Goal: Information Seeking & Learning: Learn about a topic

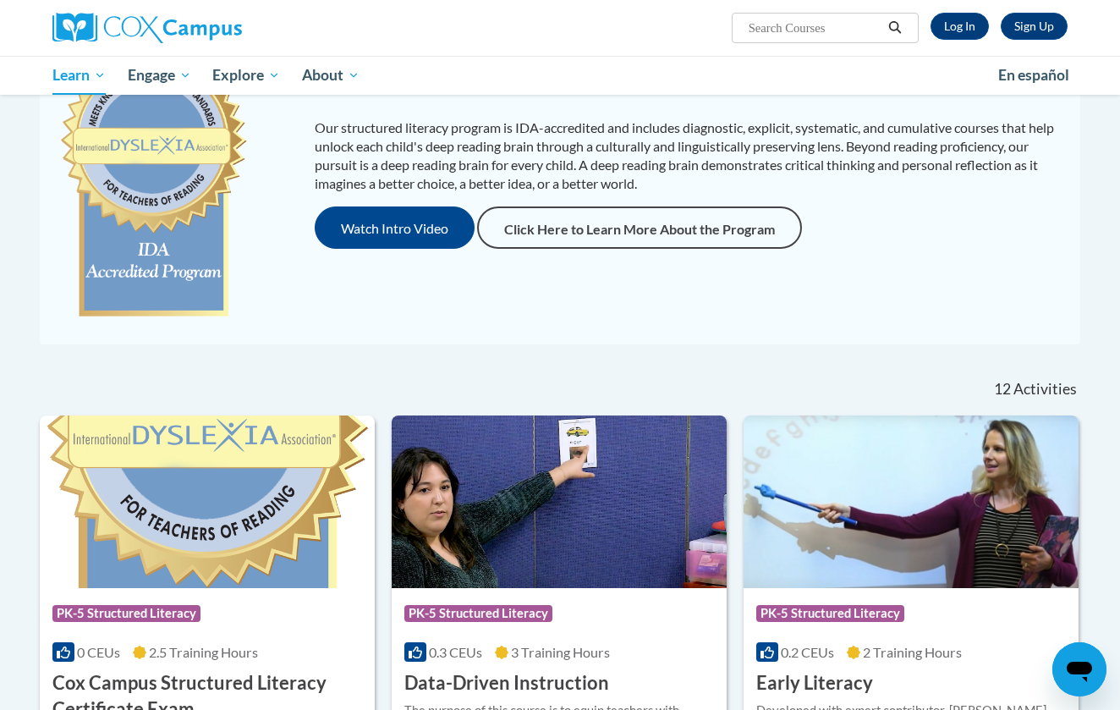
scroll to position [168, 0]
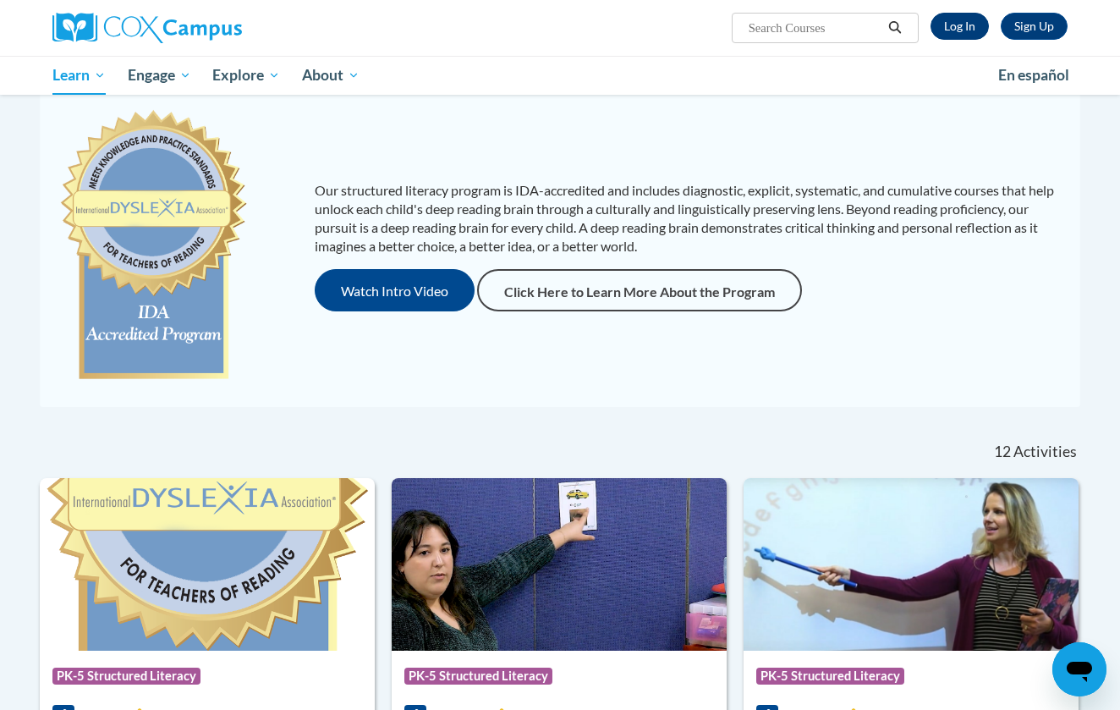
click at [970, 27] on link "Log In" at bounding box center [960, 26] width 58 height 27
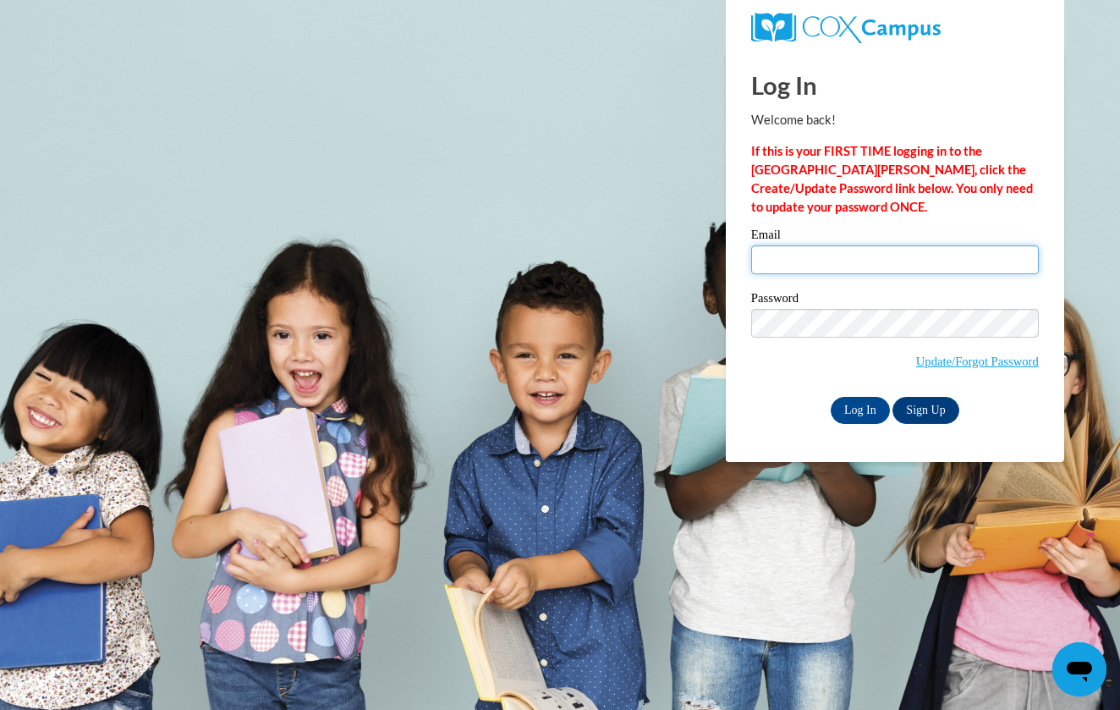
type input "[PERSON_NAME][EMAIL_ADDRESS][DOMAIN_NAME]"
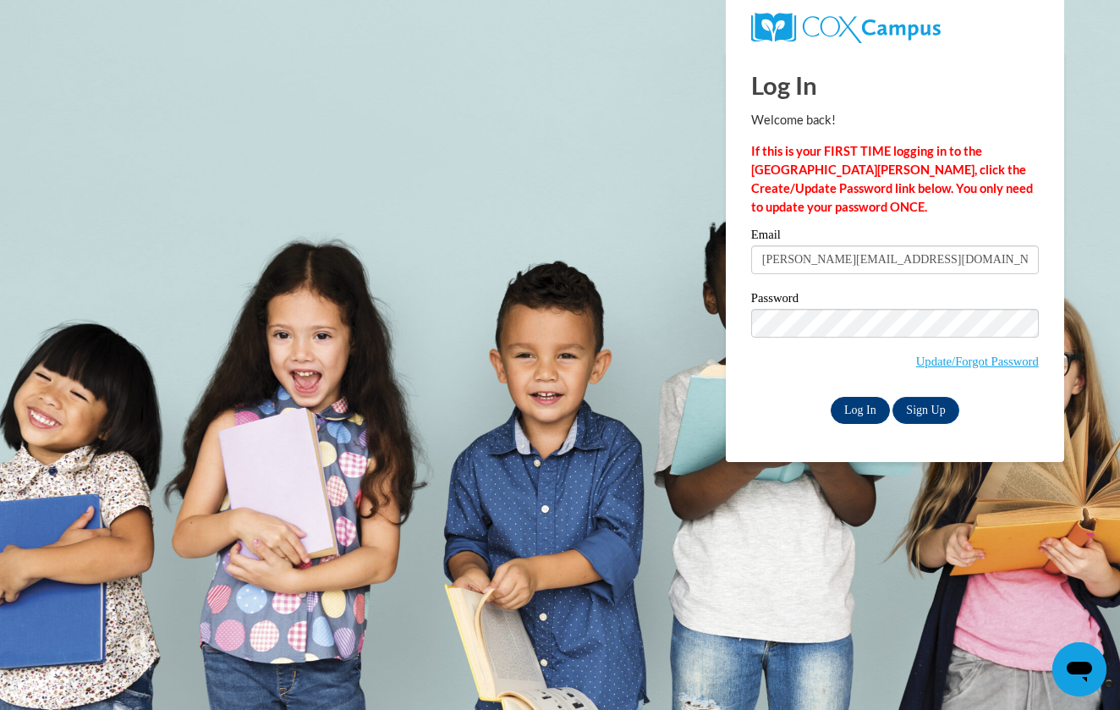
click at [861, 417] on input "Log In" at bounding box center [860, 410] width 59 height 27
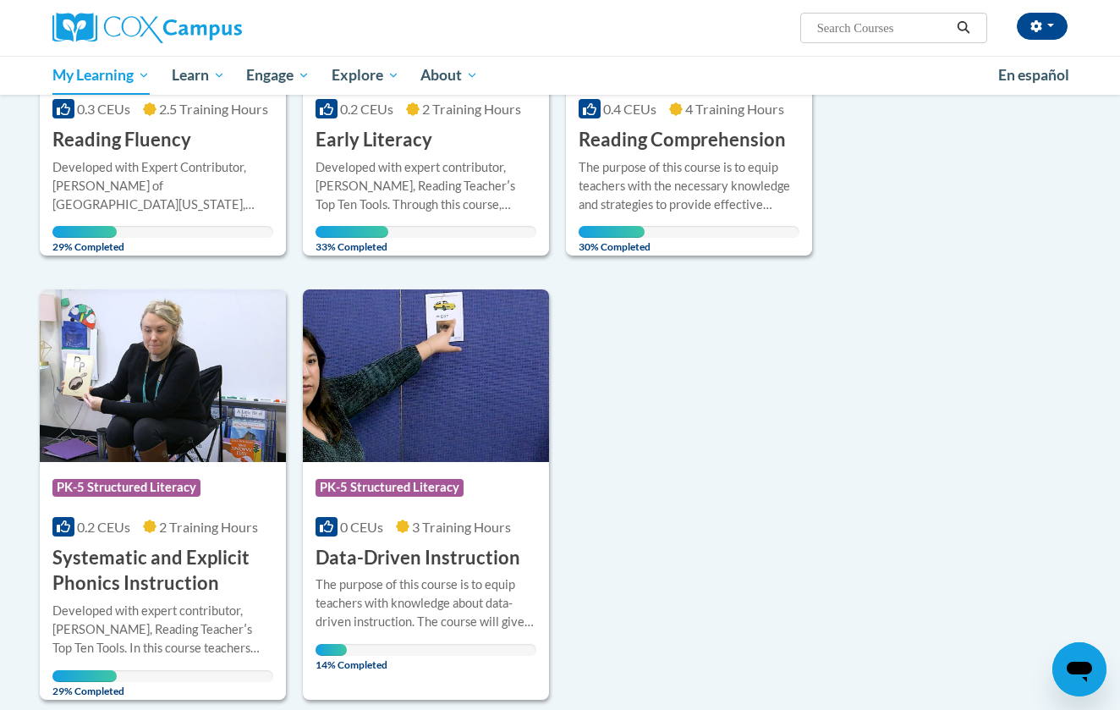
scroll to position [440, 0]
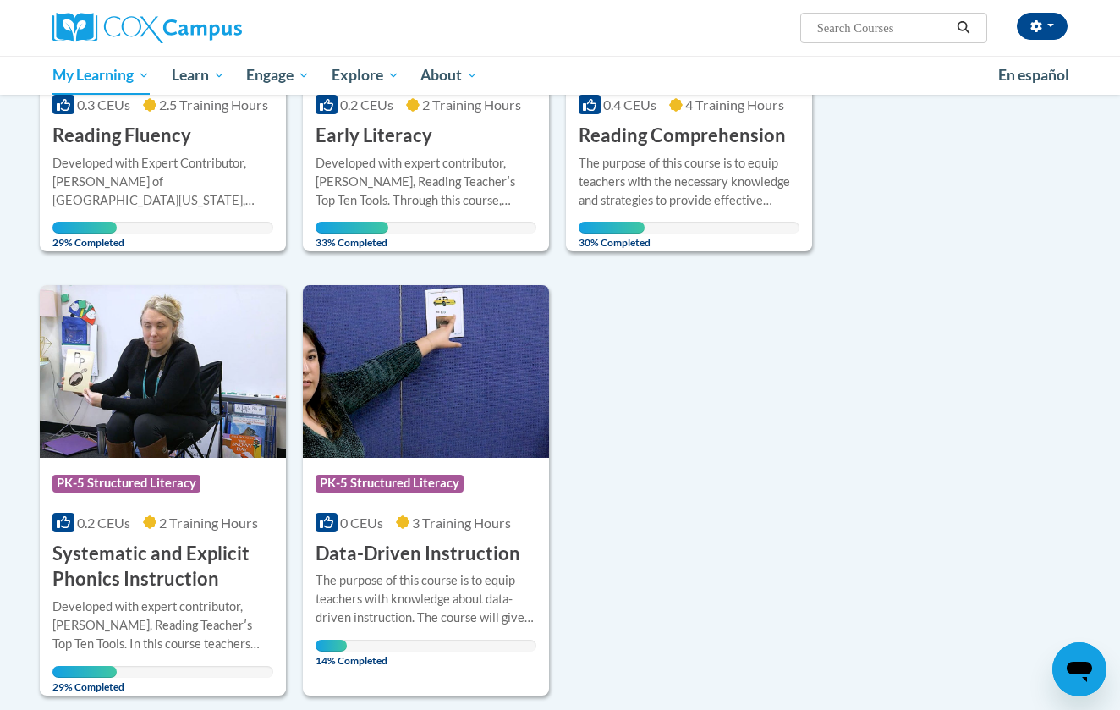
click at [230, 389] on img at bounding box center [163, 371] width 246 height 173
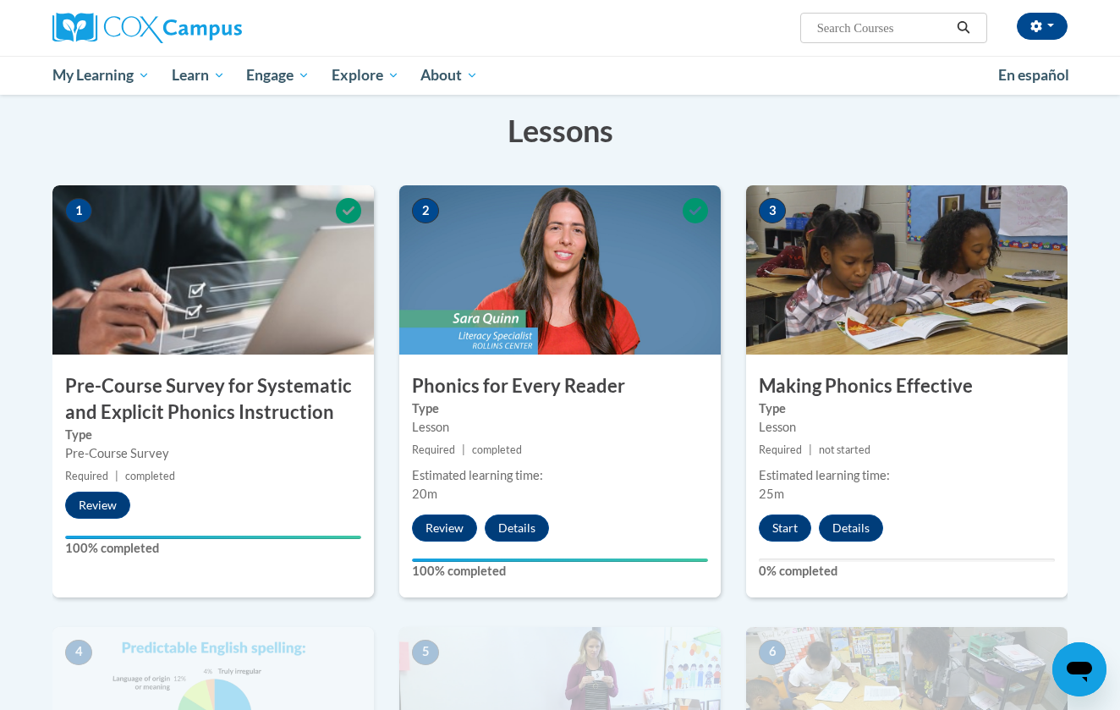
scroll to position [336, 0]
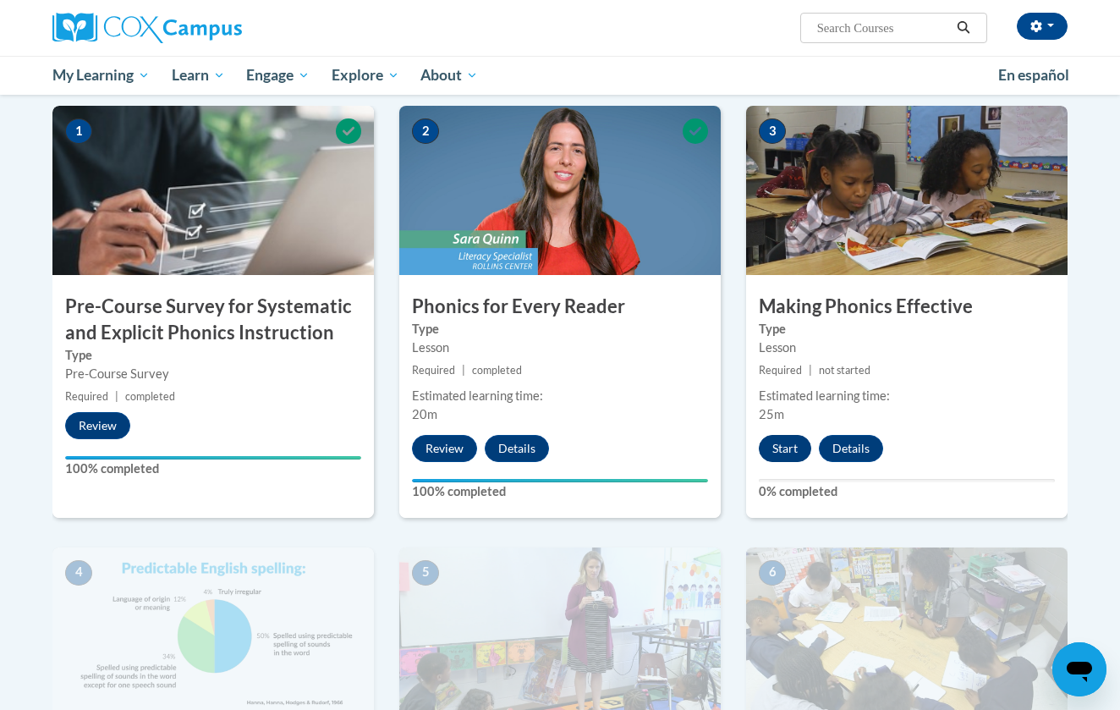
click at [786, 448] on button "Start" at bounding box center [785, 448] width 52 height 27
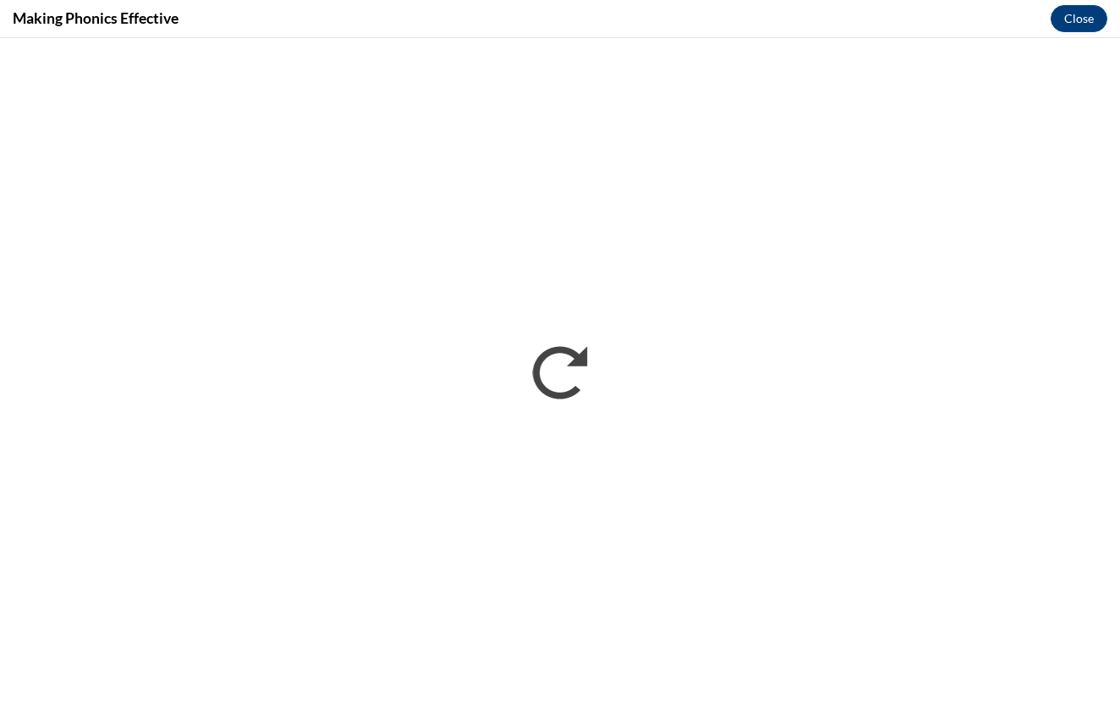
scroll to position [0, 0]
click at [1080, 25] on button "Close" at bounding box center [1079, 18] width 57 height 27
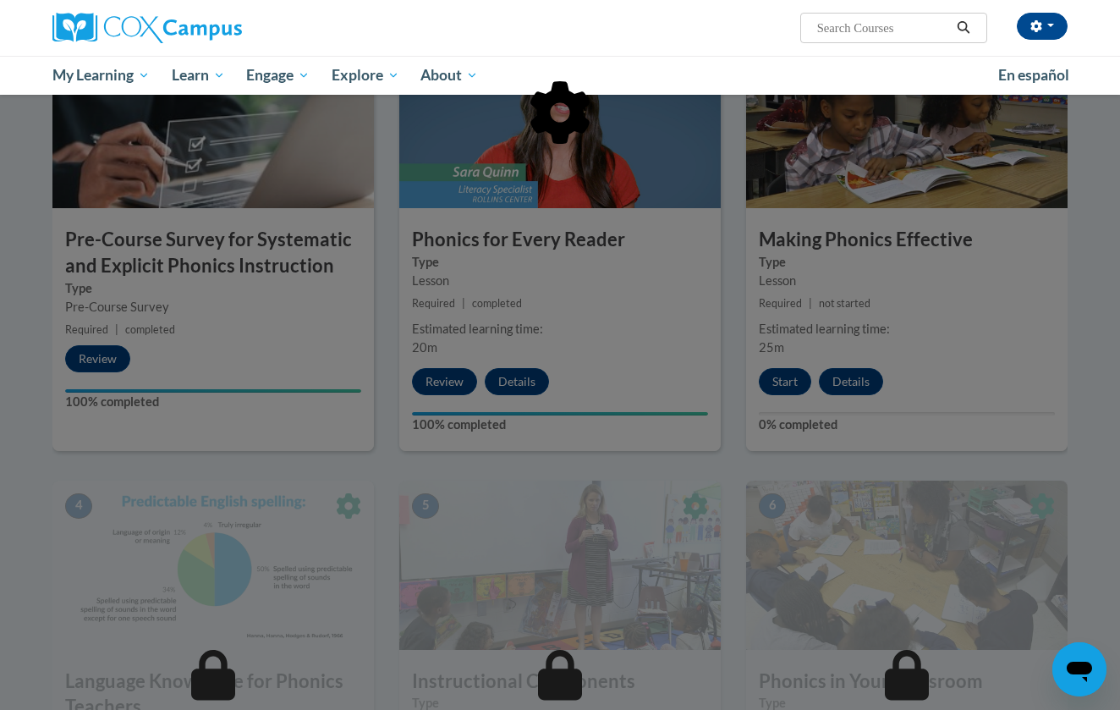
scroll to position [404, 0]
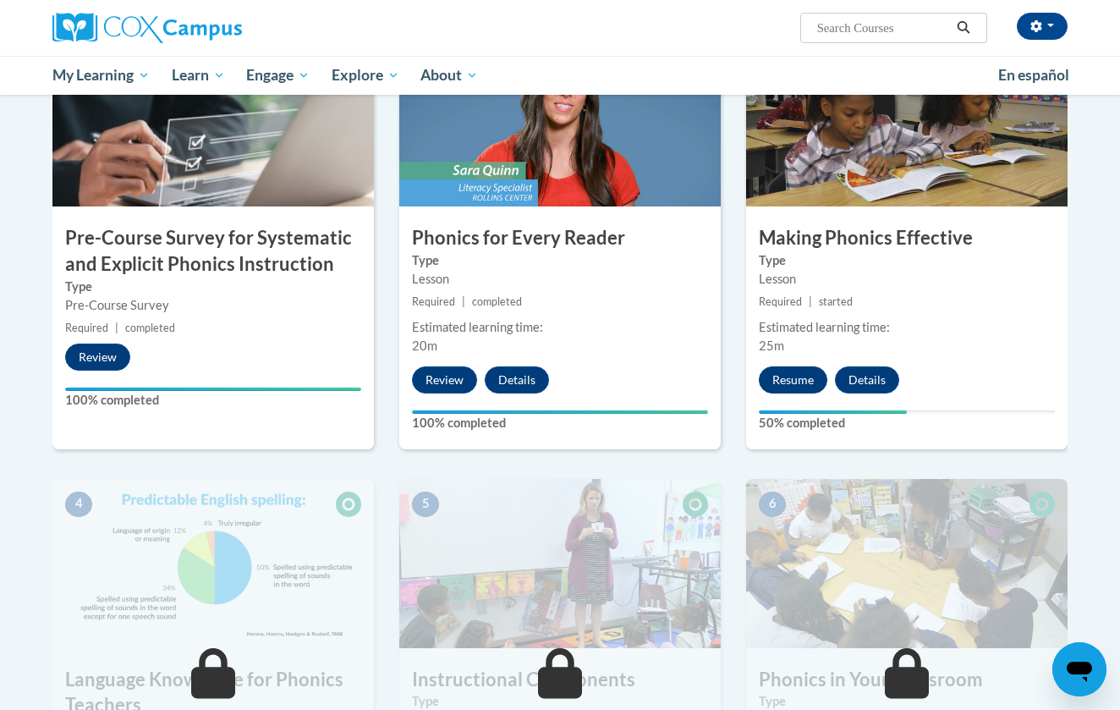
click at [795, 382] on button "Resume" at bounding box center [793, 379] width 69 height 27
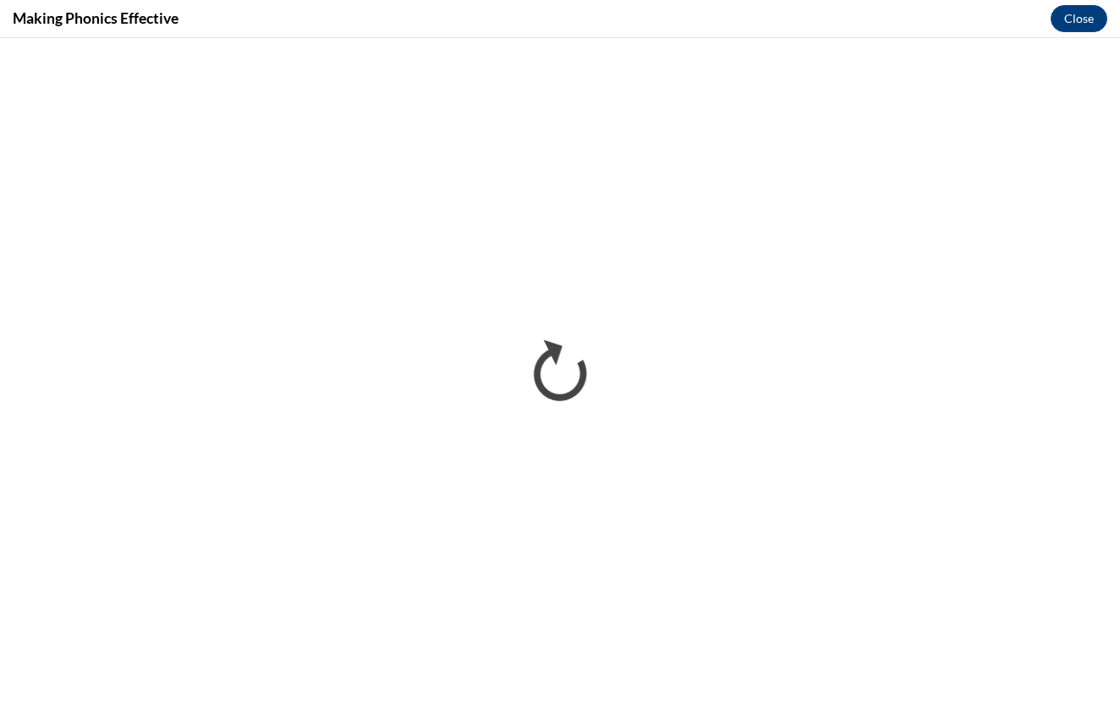
scroll to position [0, 0]
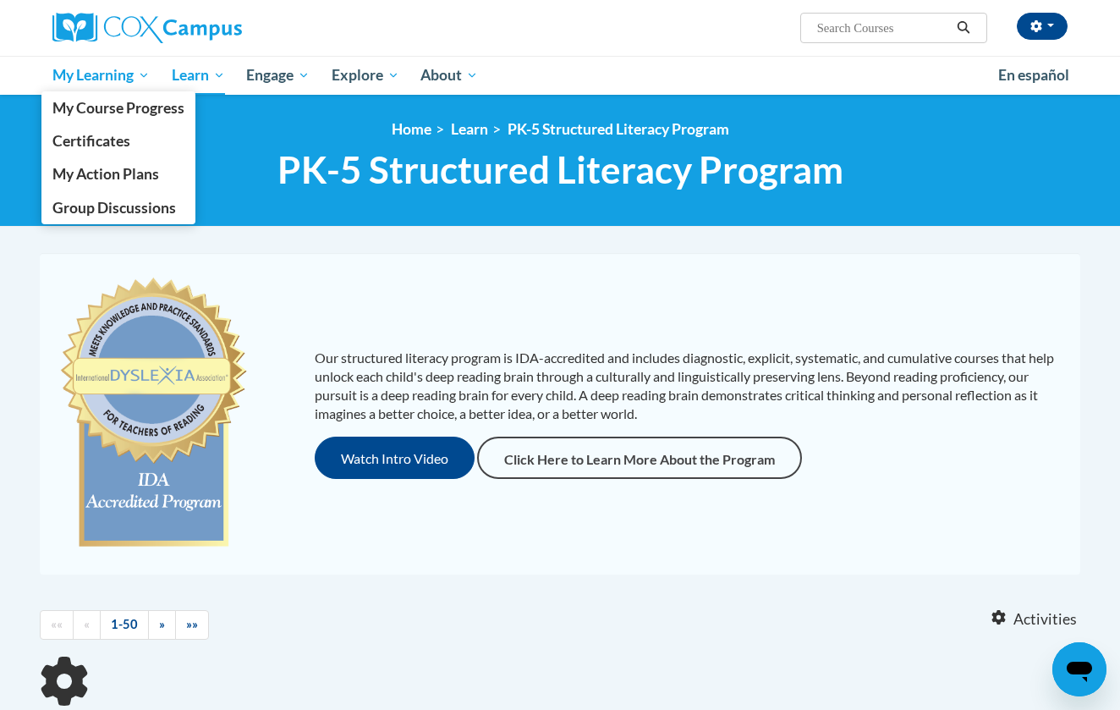
click at [102, 78] on span "My Learning" at bounding box center [100, 75] width 97 height 20
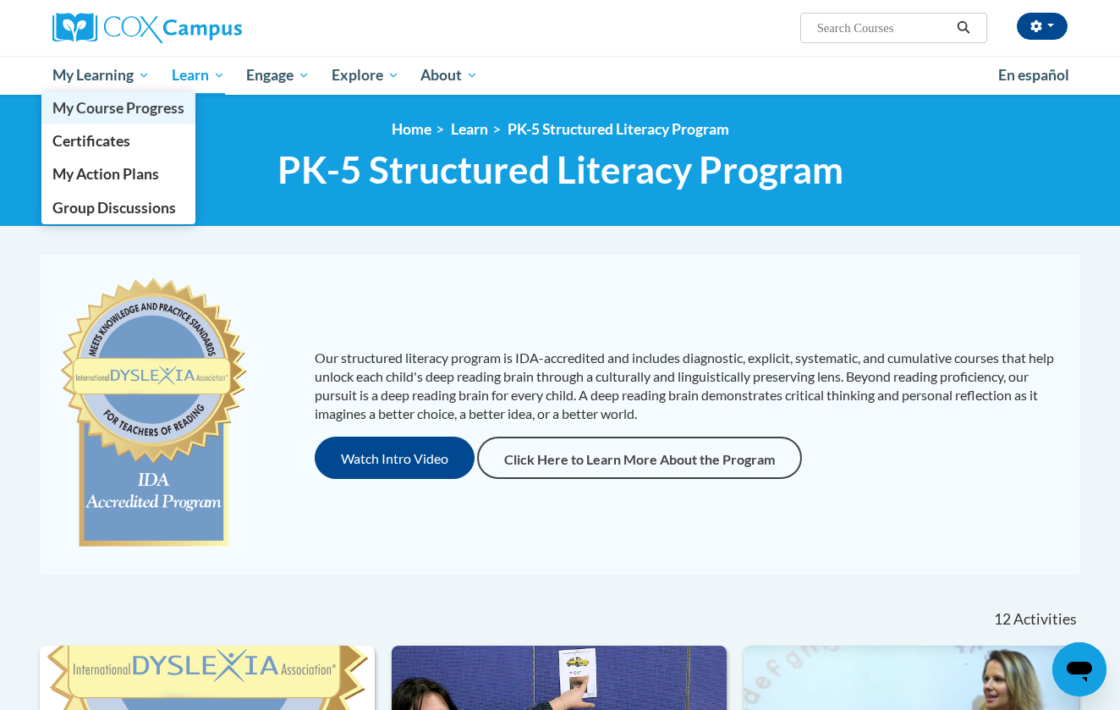
click at [102, 109] on span "My Course Progress" at bounding box center [118, 108] width 132 height 18
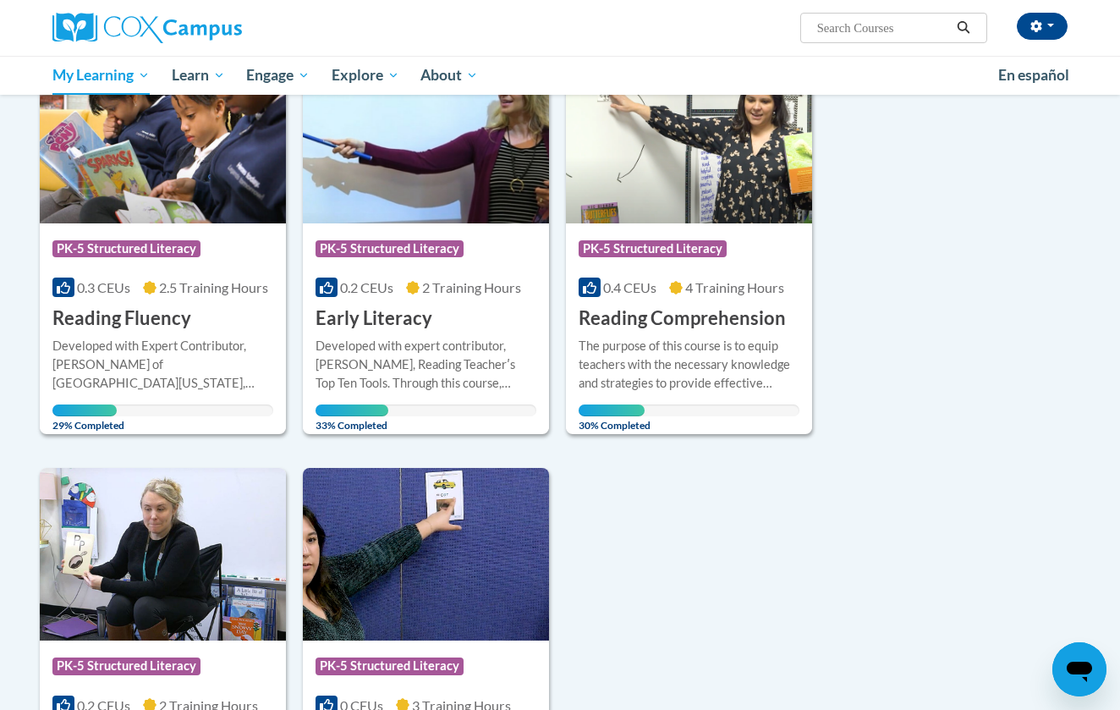
scroll to position [254, 0]
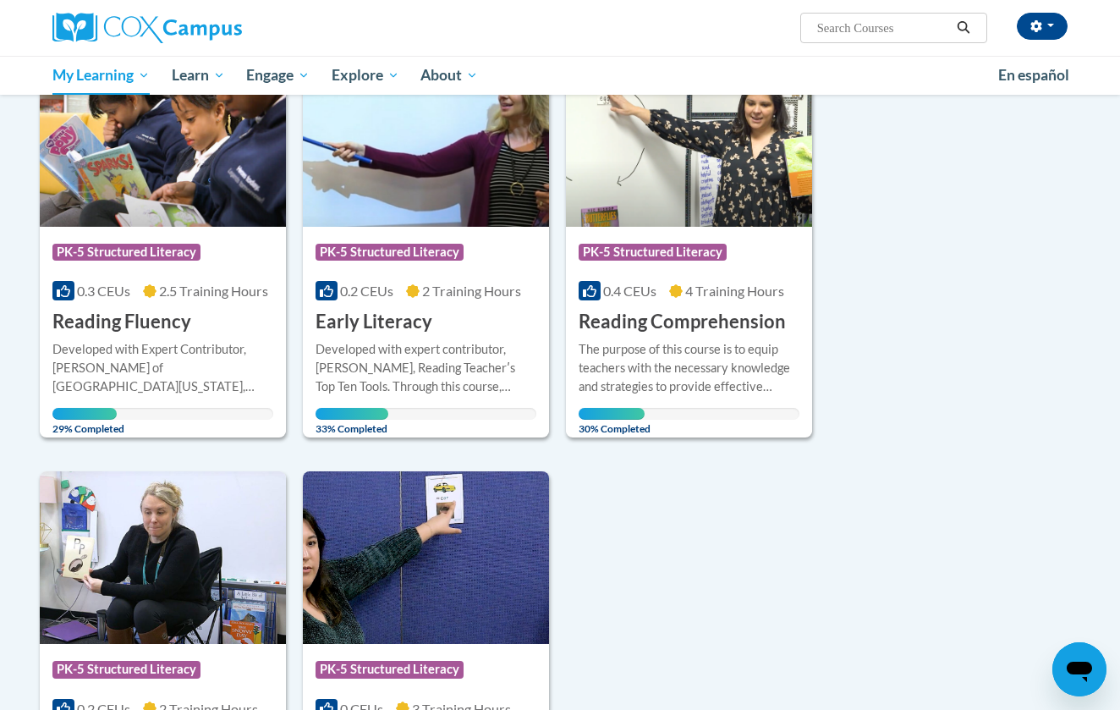
click at [685, 284] on div "0.4 CEUs 4 Training Hours" at bounding box center [689, 291] width 221 height 19
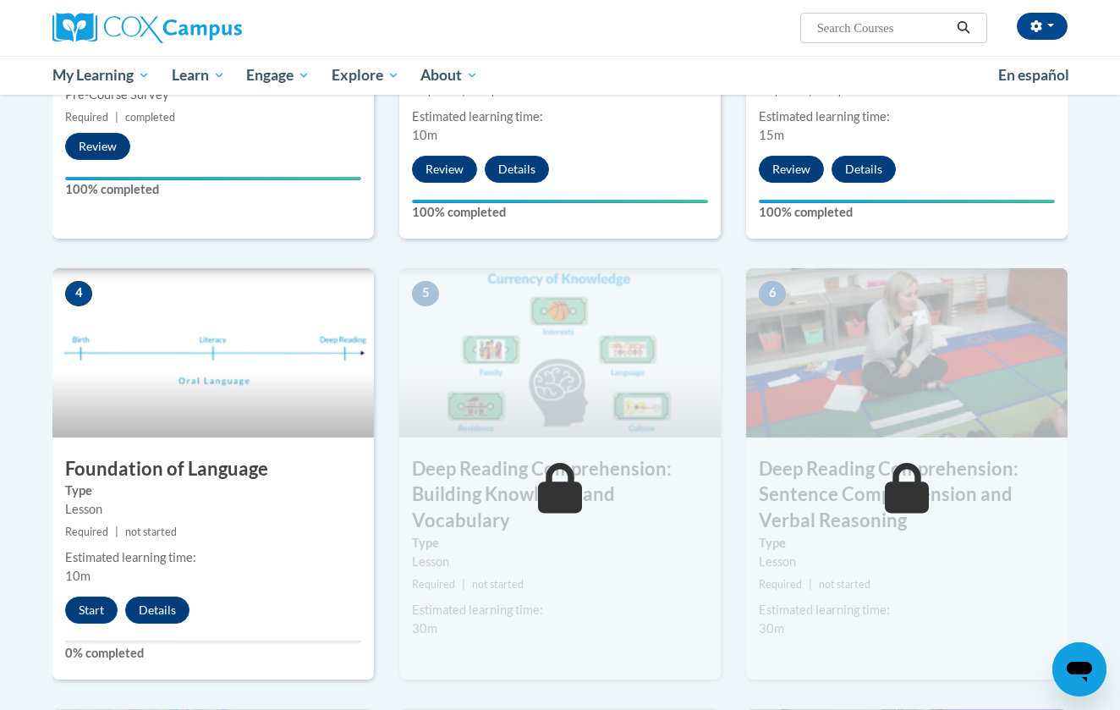
scroll to position [614, 0]
click at [85, 619] on button "Start" at bounding box center [91, 610] width 52 height 27
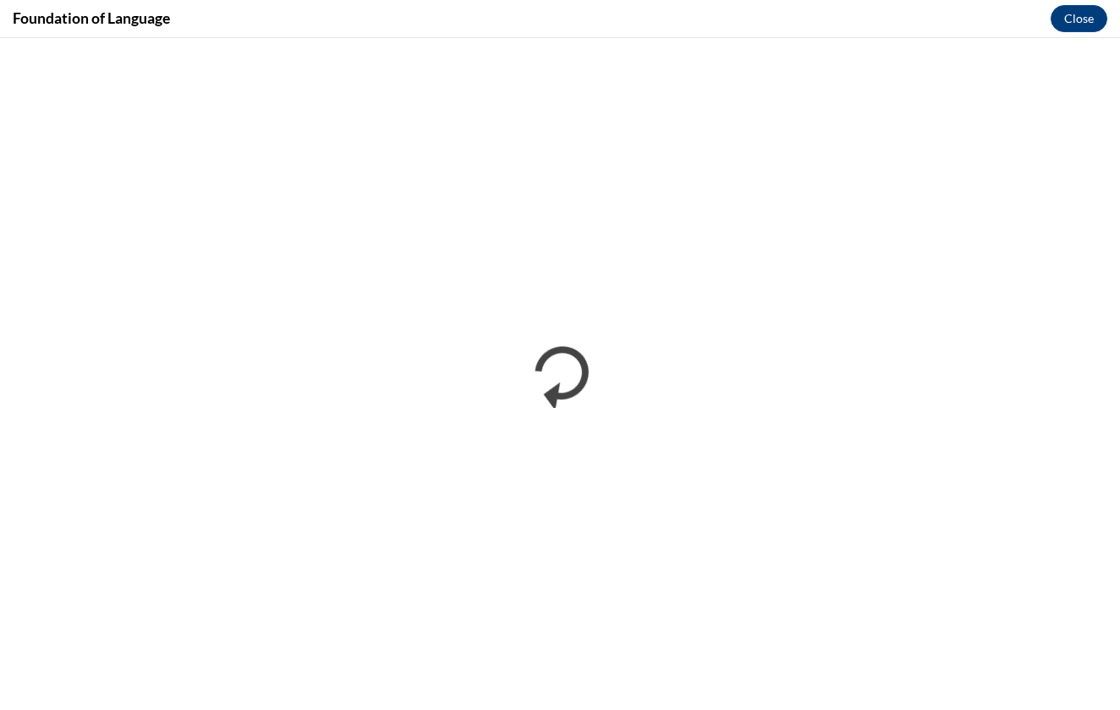
scroll to position [0, 0]
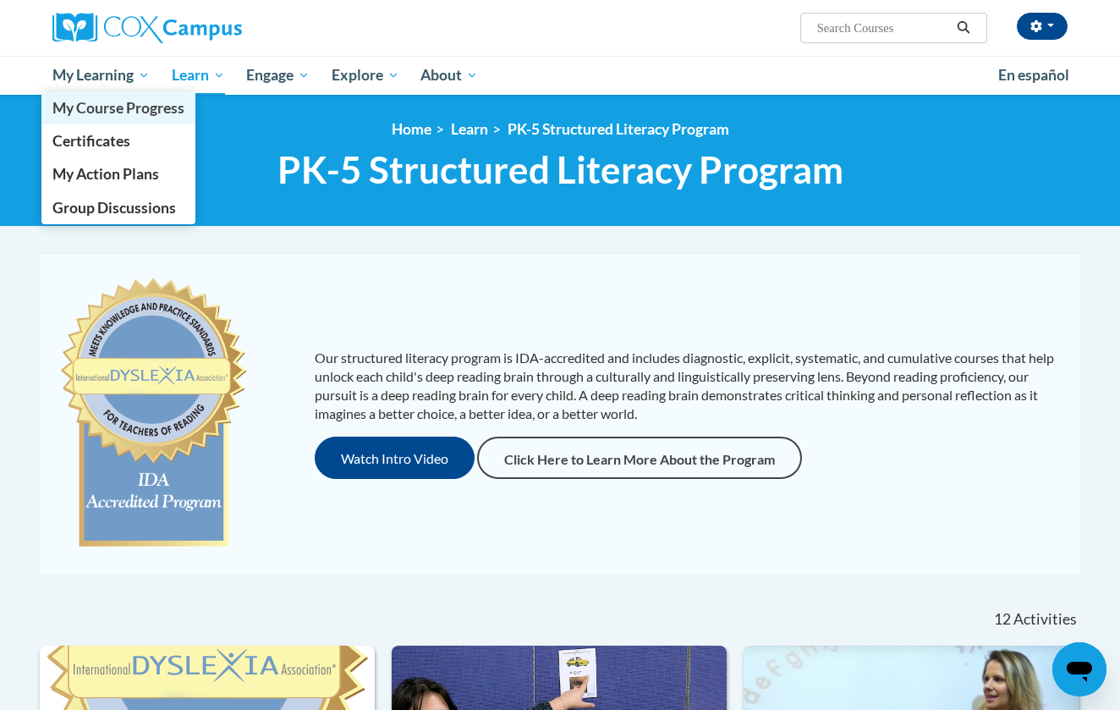
click at [107, 98] on link "My Course Progress" at bounding box center [118, 107] width 154 height 33
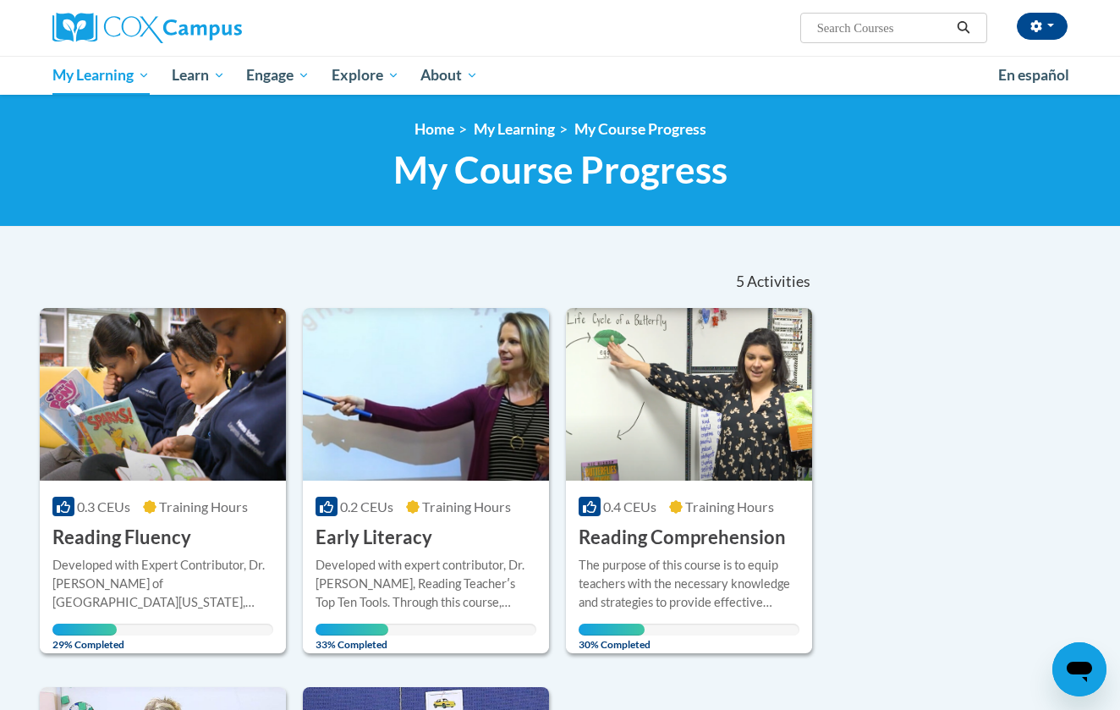
click at [421, 439] on img at bounding box center [426, 394] width 246 height 173
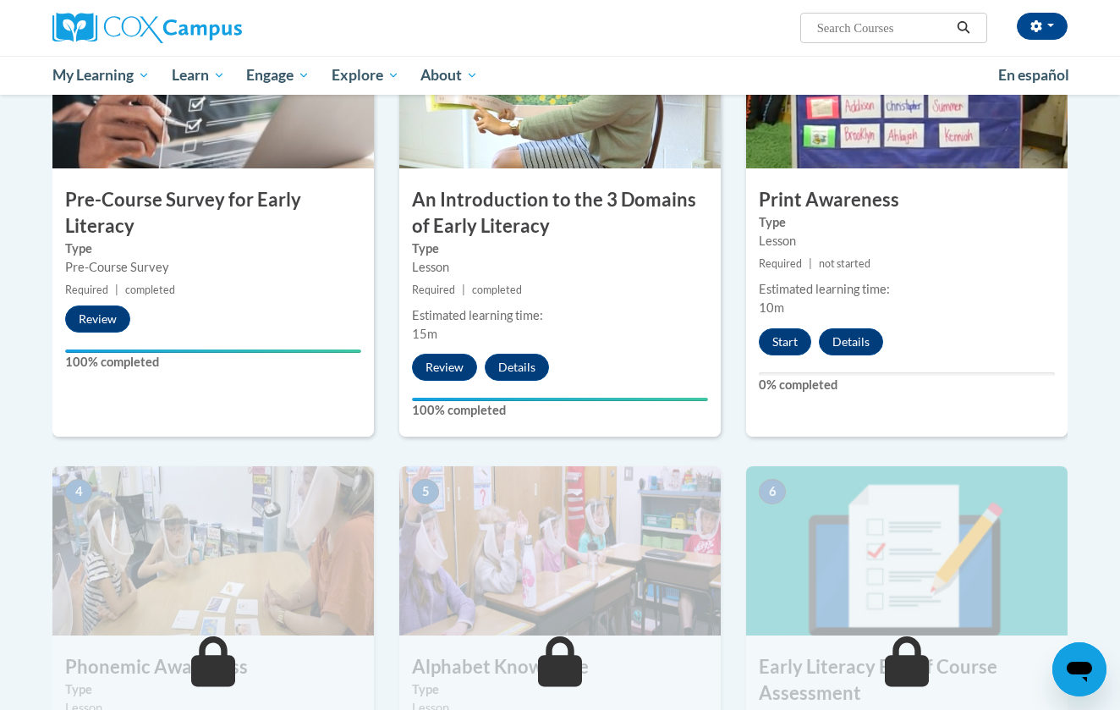
scroll to position [442, 0]
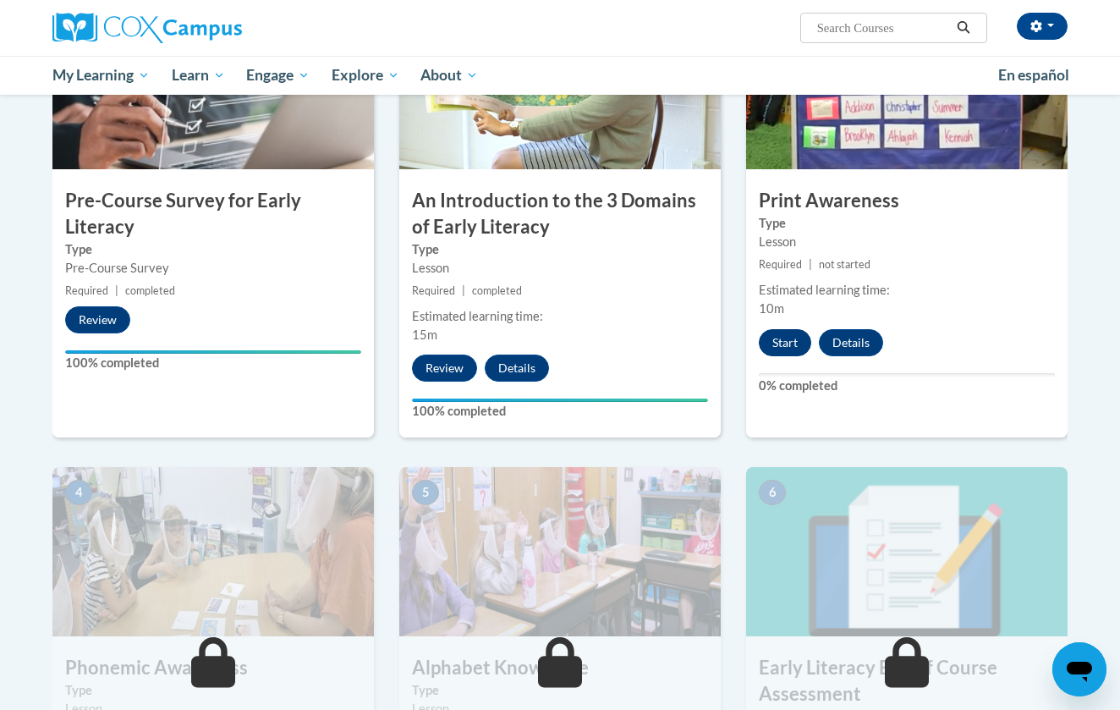
click at [788, 334] on button "Start" at bounding box center [785, 342] width 52 height 27
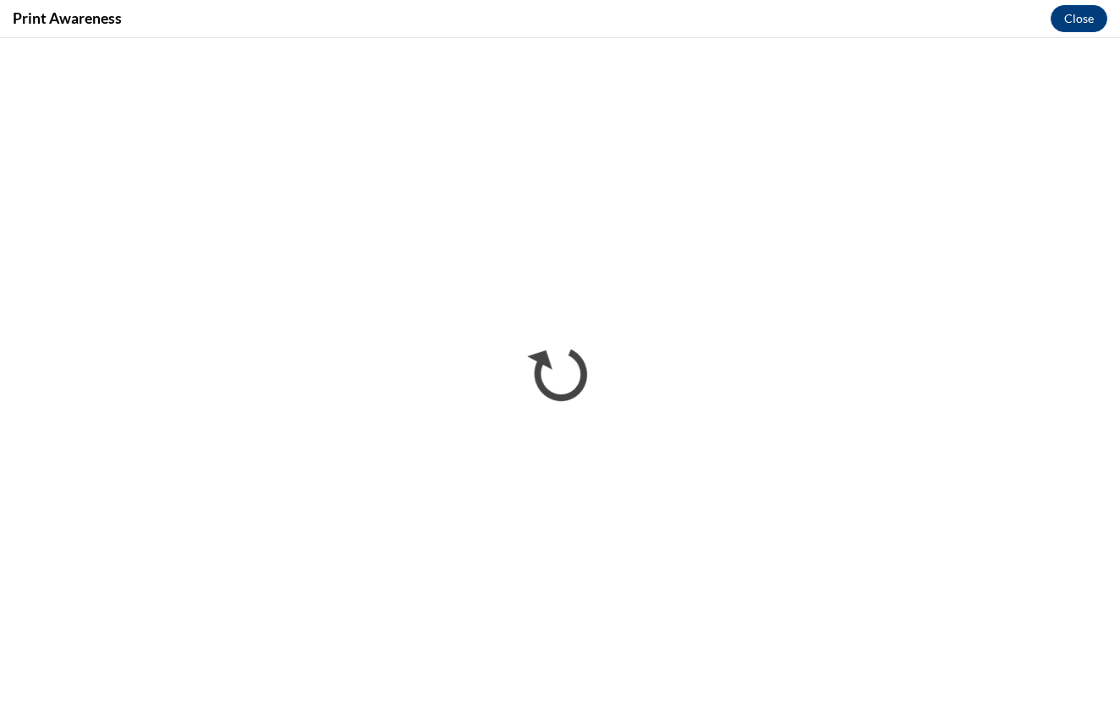
scroll to position [0, 0]
click at [377, 0] on div "Print Awareness Close" at bounding box center [560, 19] width 1120 height 38
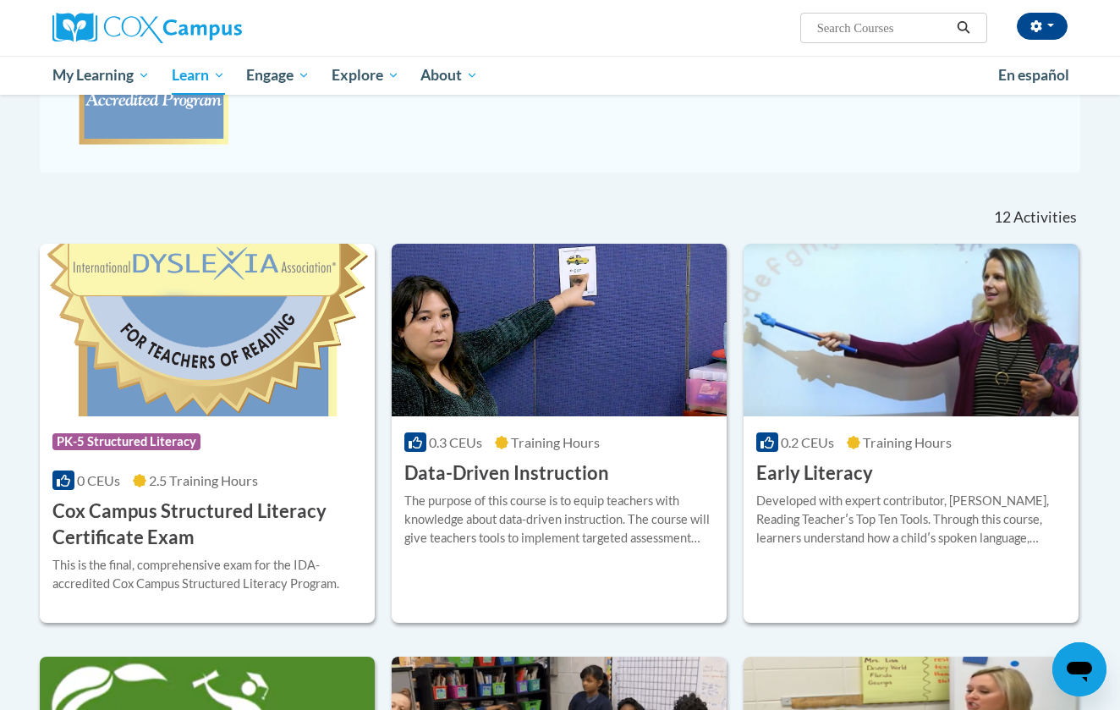
scroll to position [439, 0]
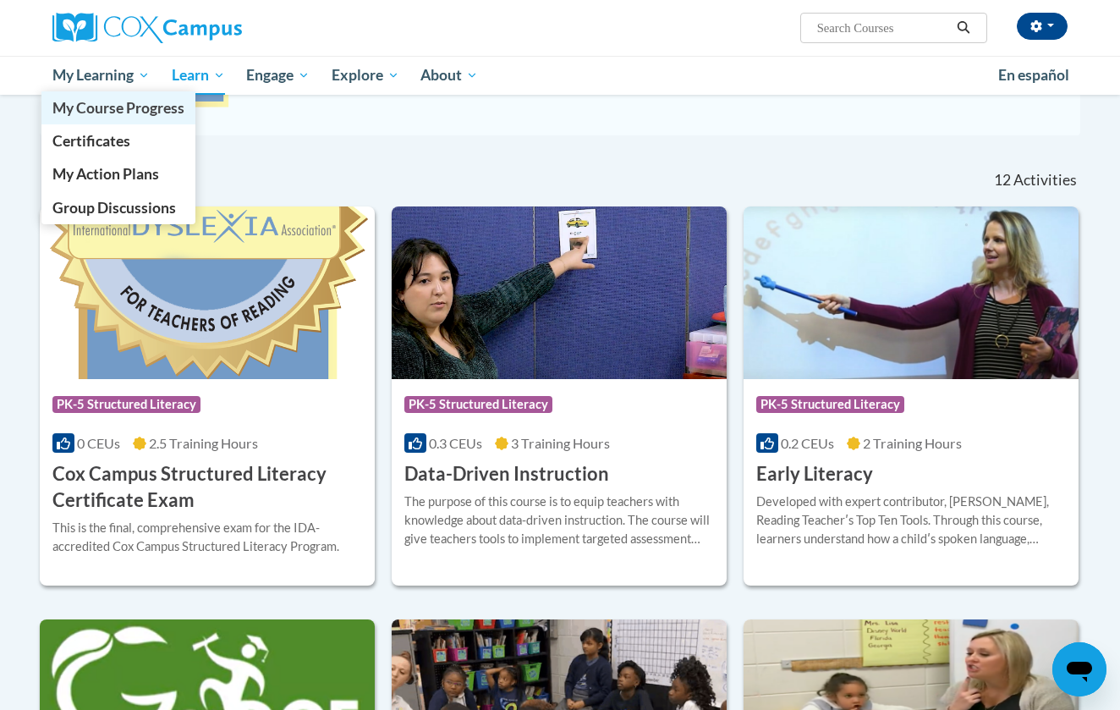
click at [115, 102] on span "My Course Progress" at bounding box center [118, 108] width 132 height 18
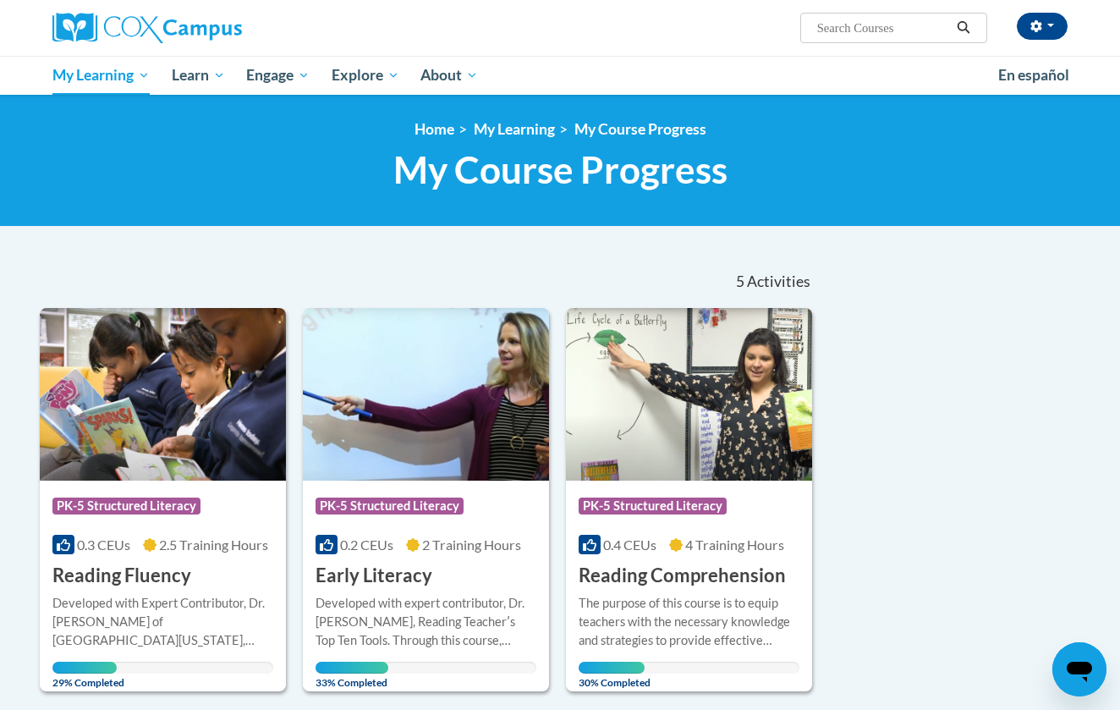
click at [195, 470] on img at bounding box center [163, 394] width 246 height 173
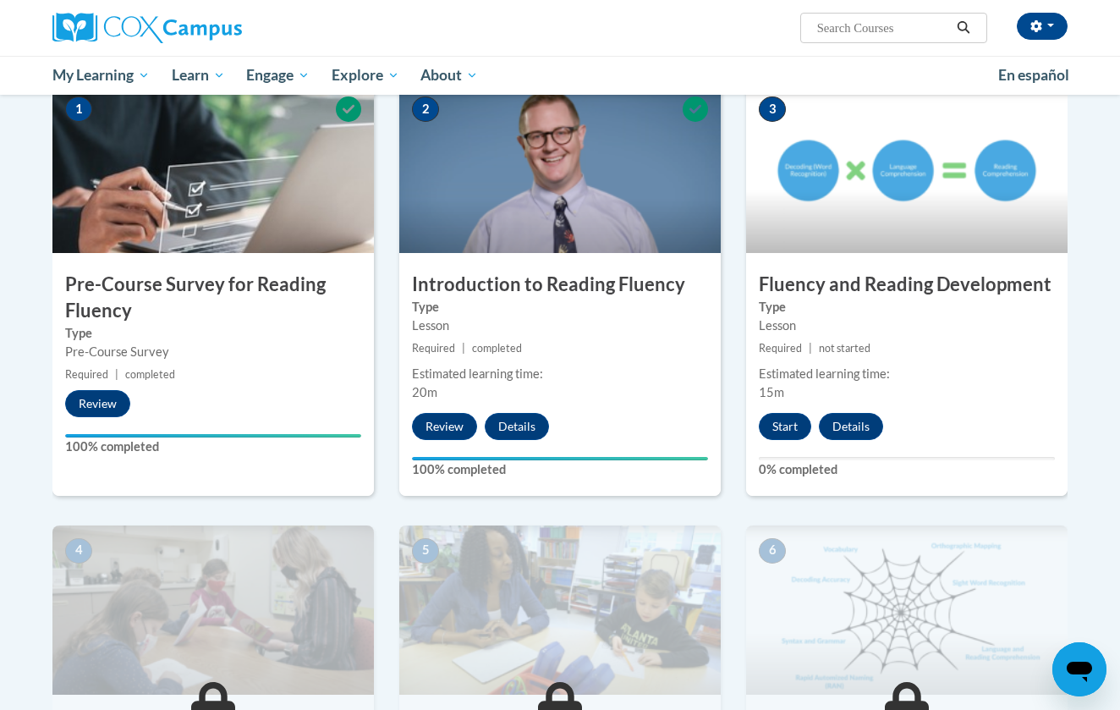
scroll to position [390, 0]
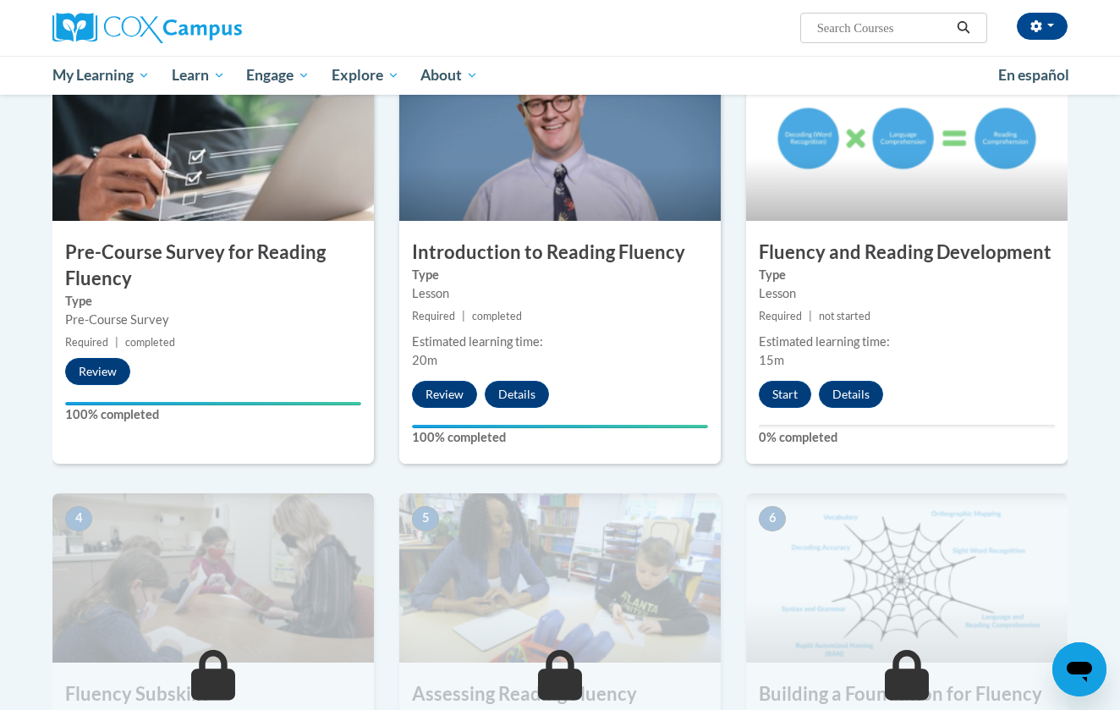
click at [804, 410] on div "3 Fluency and Reading Development Type Lesson Required | not started Estimated …" at bounding box center [907, 257] width 322 height 411
click at [790, 388] on button "Start" at bounding box center [785, 394] width 52 height 27
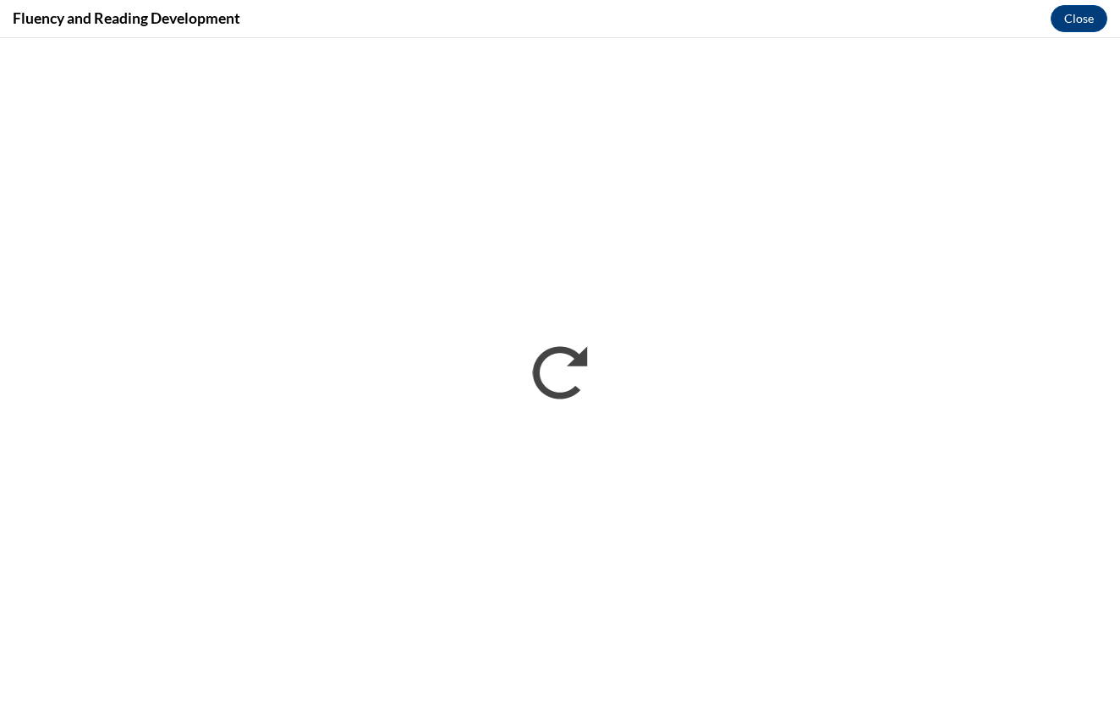
scroll to position [0, 0]
click at [448, 2] on div "Fluency and Reading Development Close" at bounding box center [560, 19] width 1120 height 38
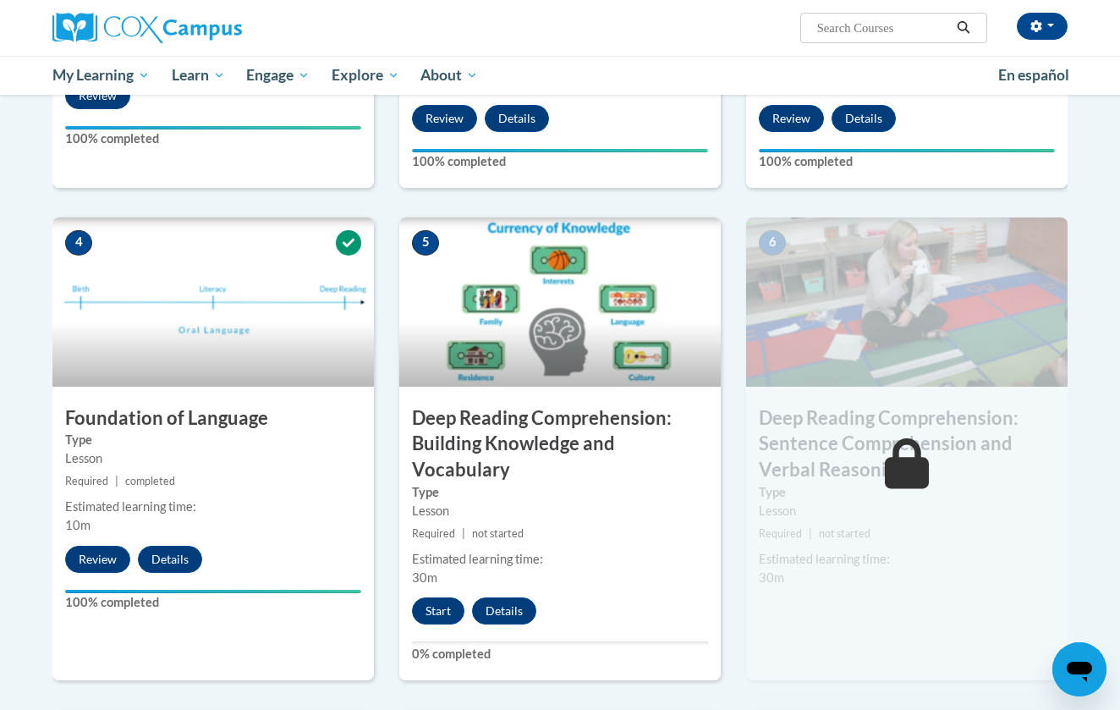
scroll to position [667, 0]
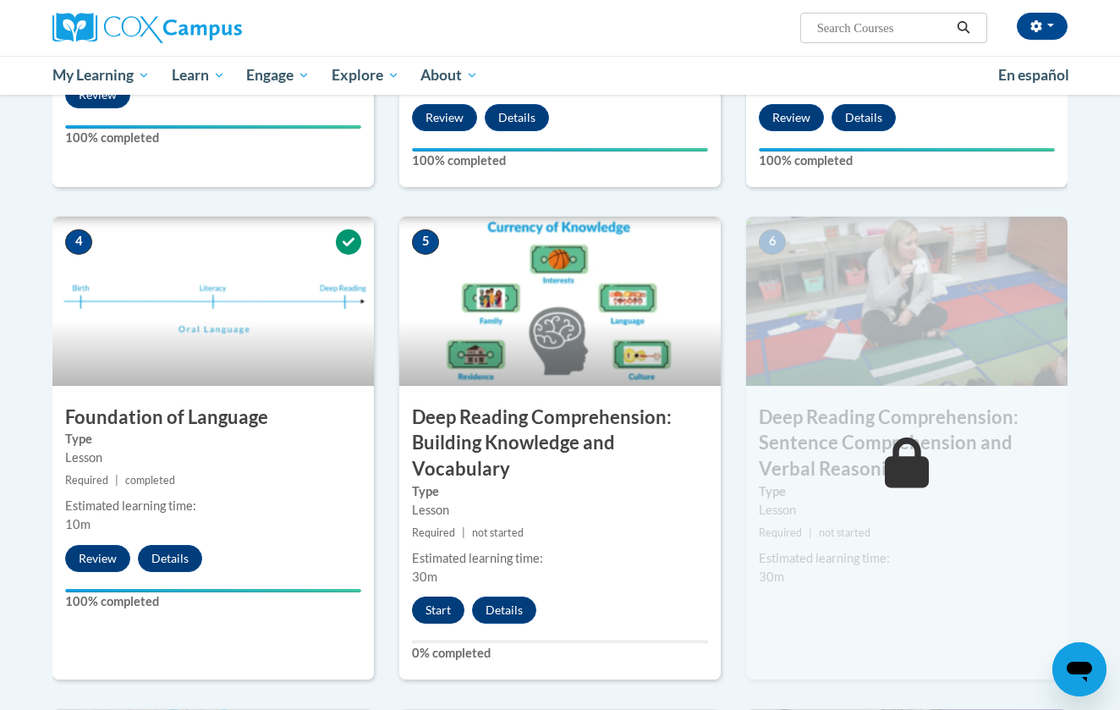
click at [437, 614] on button "Start" at bounding box center [438, 610] width 52 height 27
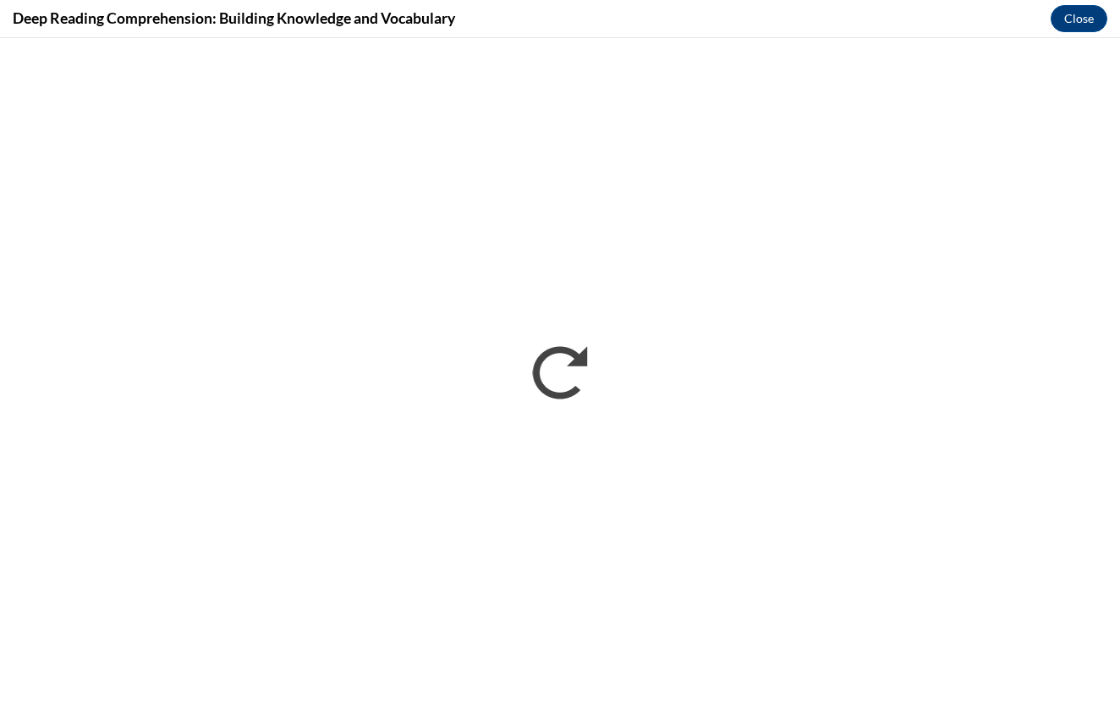
scroll to position [0, 0]
click at [221, 2] on div "Deep Reading Comprehension: Building Knowledge and Vocabulary Close" at bounding box center [560, 19] width 1120 height 38
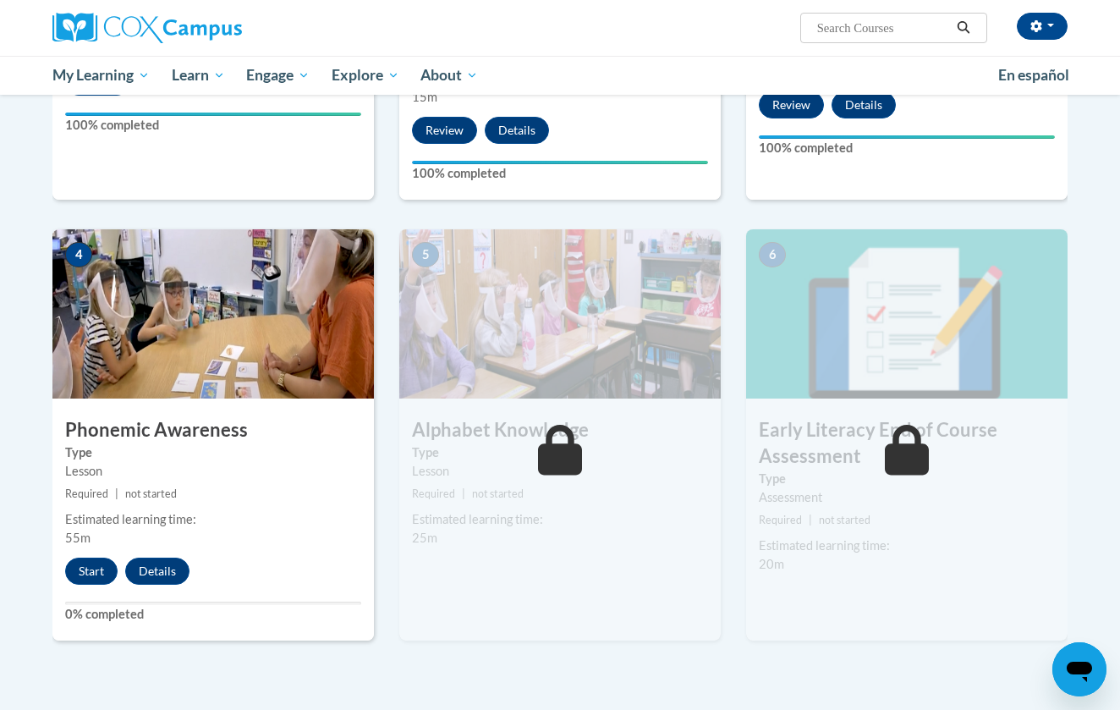
scroll to position [729, 0]
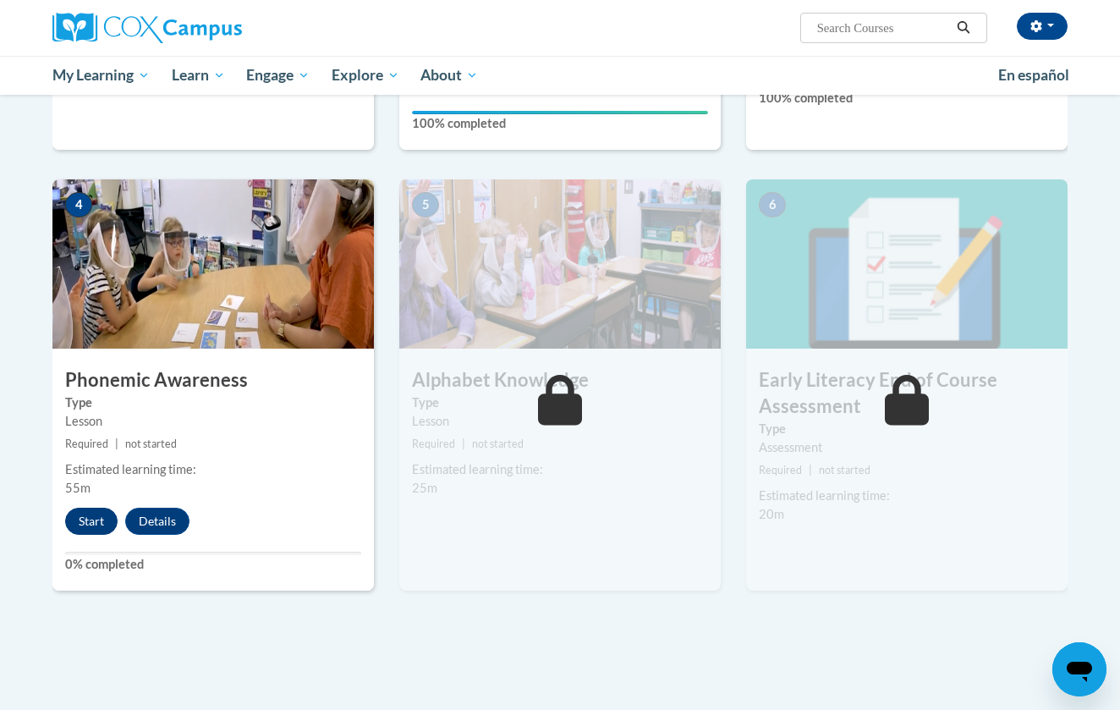
click at [88, 520] on button "Start" at bounding box center [91, 521] width 52 height 27
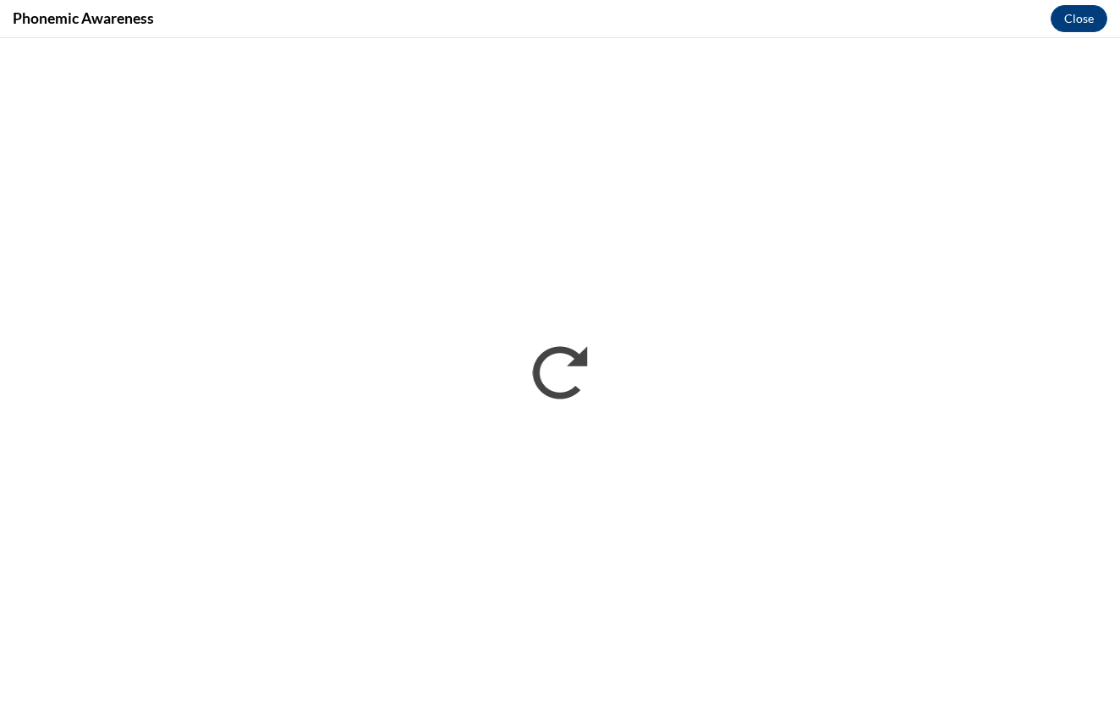
scroll to position [0, 0]
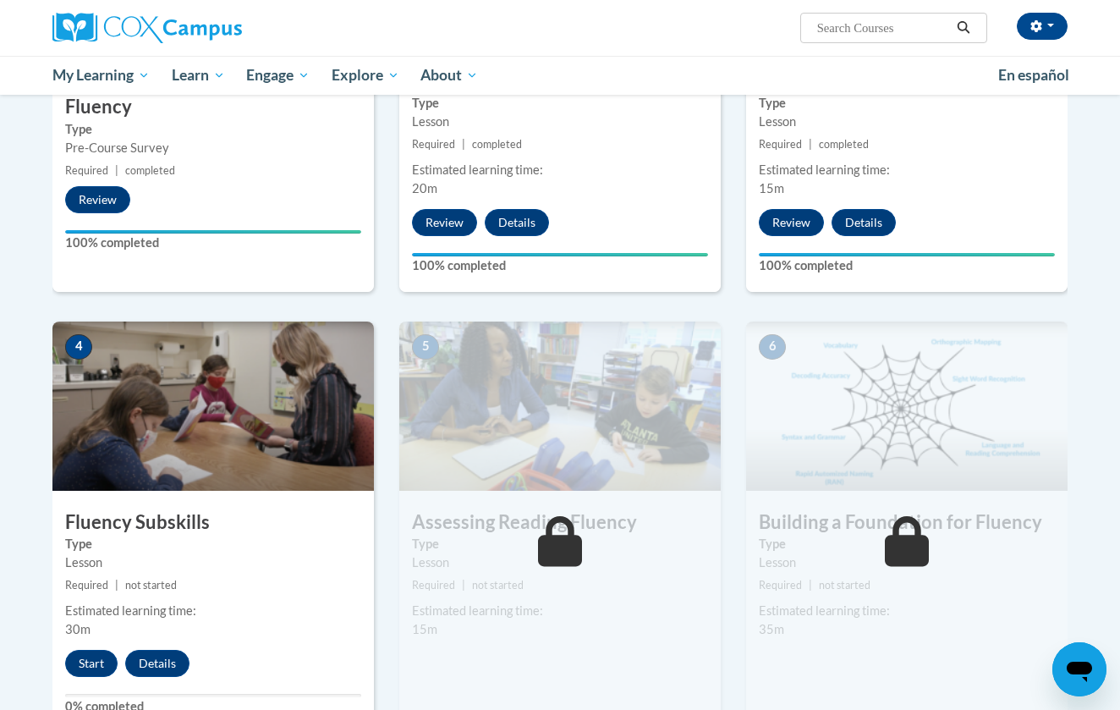
scroll to position [594, 0]
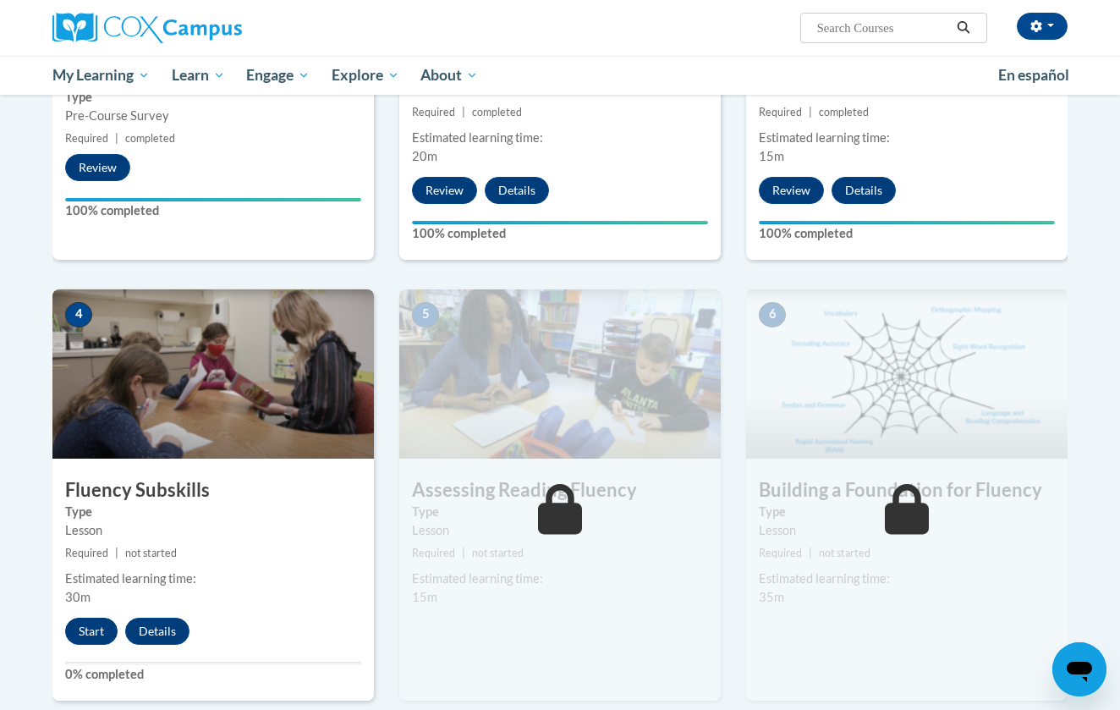
click at [86, 634] on button "Start" at bounding box center [91, 631] width 52 height 27
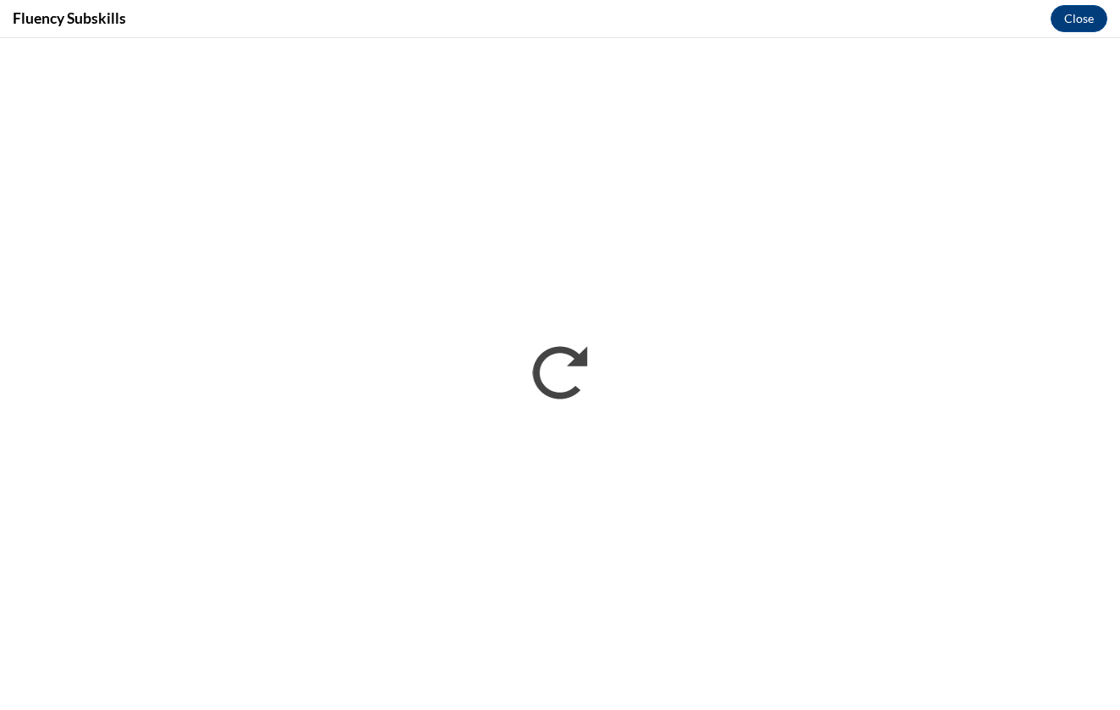
scroll to position [0, 0]
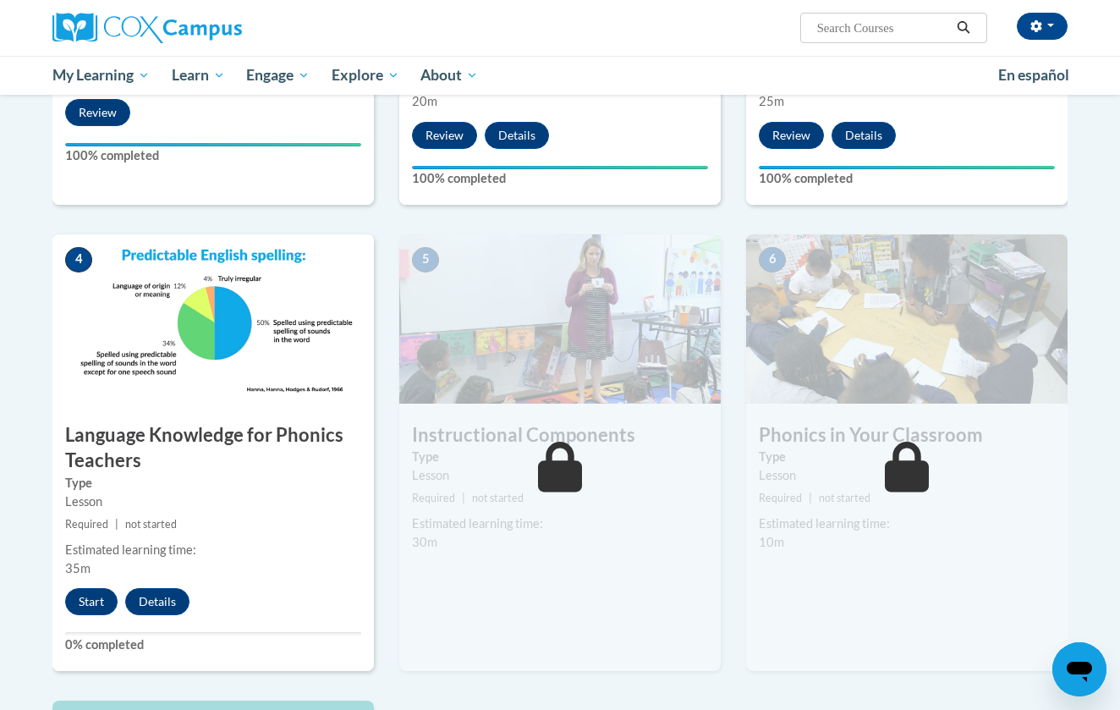
scroll to position [650, 0]
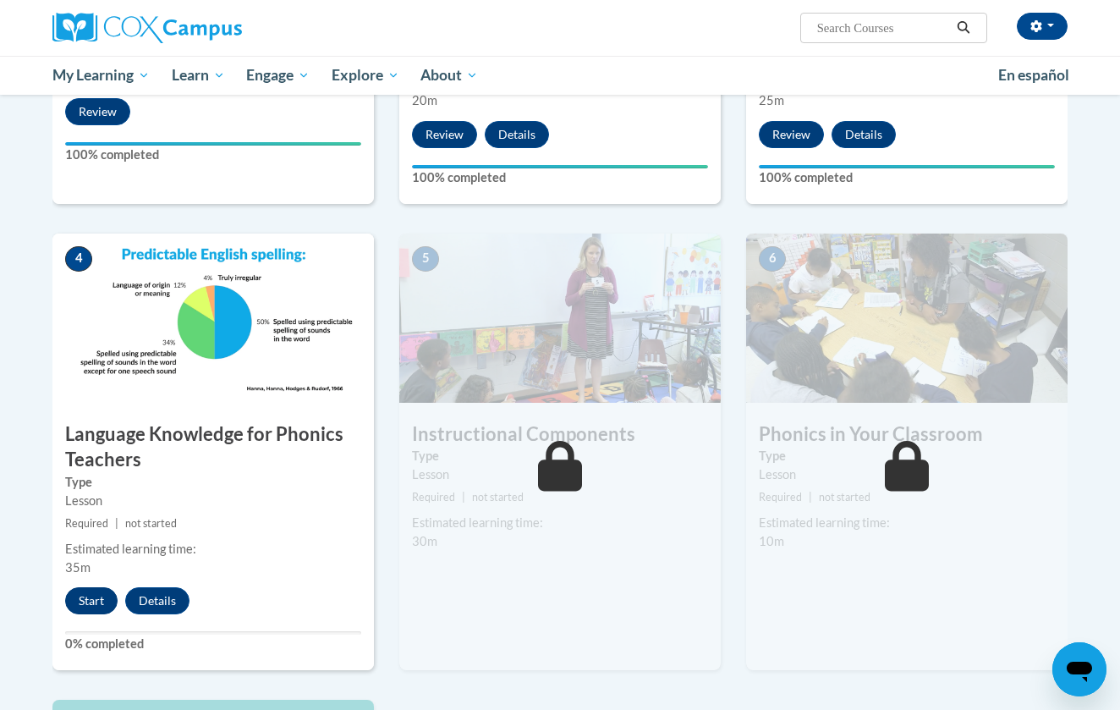
click at [86, 595] on button "Start" at bounding box center [91, 600] width 52 height 27
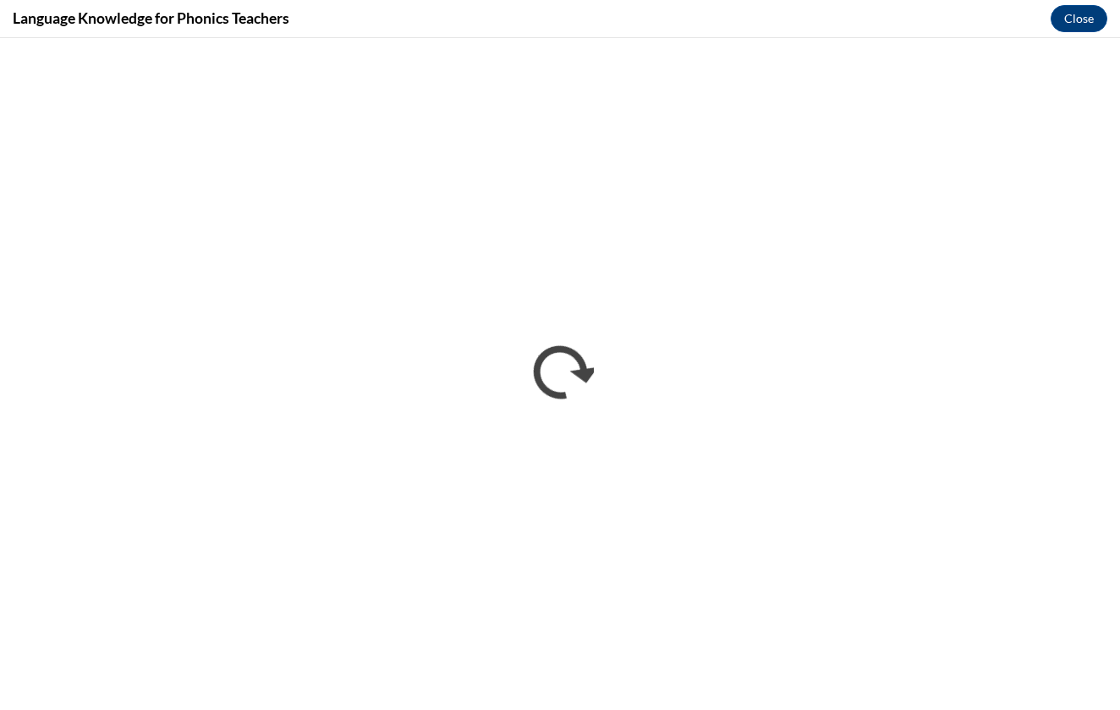
scroll to position [0, 0]
click at [357, 0] on div "Language Knowledge for Phonics Teachers Close" at bounding box center [560, 19] width 1120 height 38
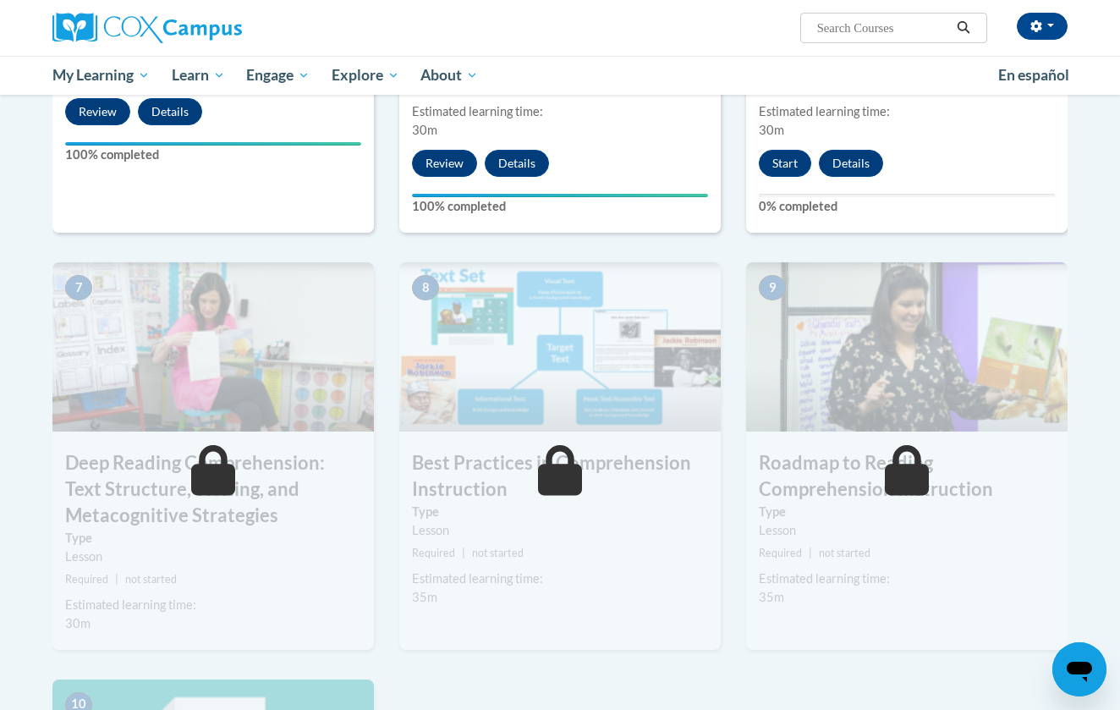
scroll to position [848, 0]
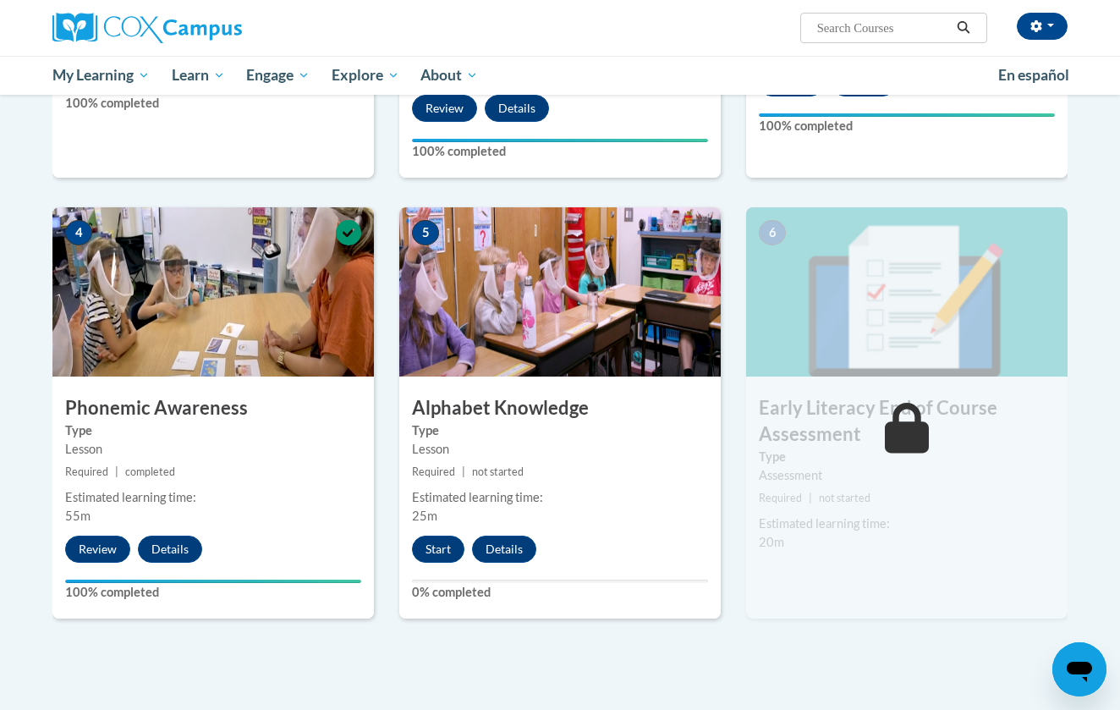
scroll to position [707, 0]
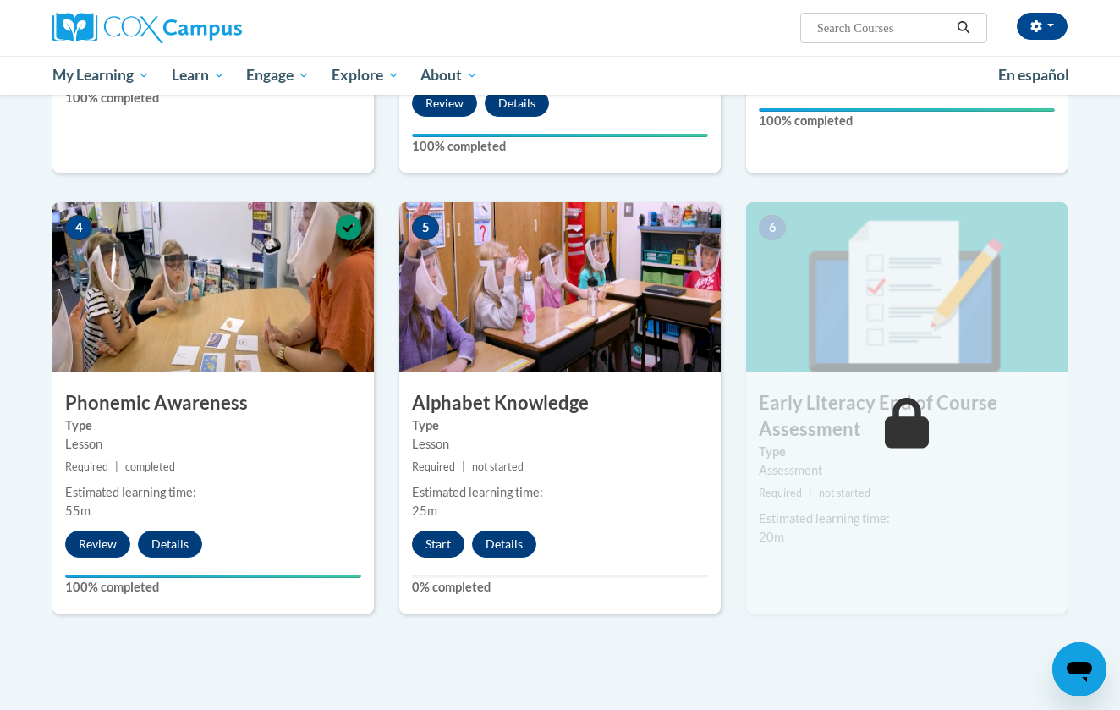
click at [443, 553] on button "Start" at bounding box center [438, 544] width 52 height 27
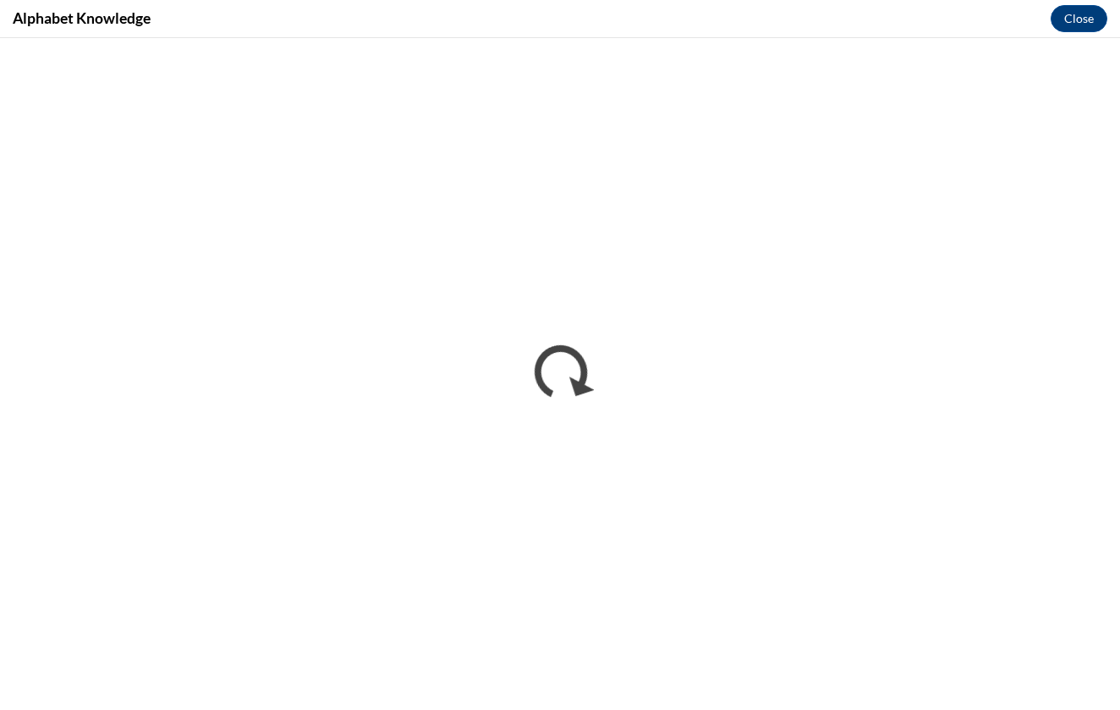
scroll to position [0, 0]
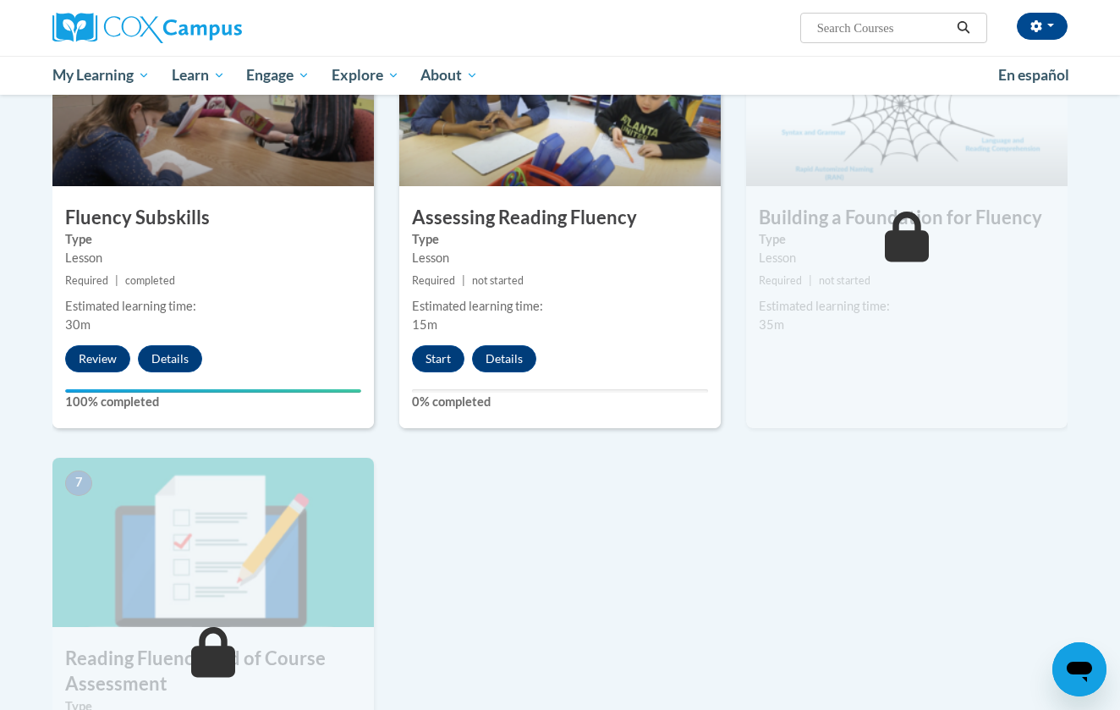
scroll to position [819, 0]
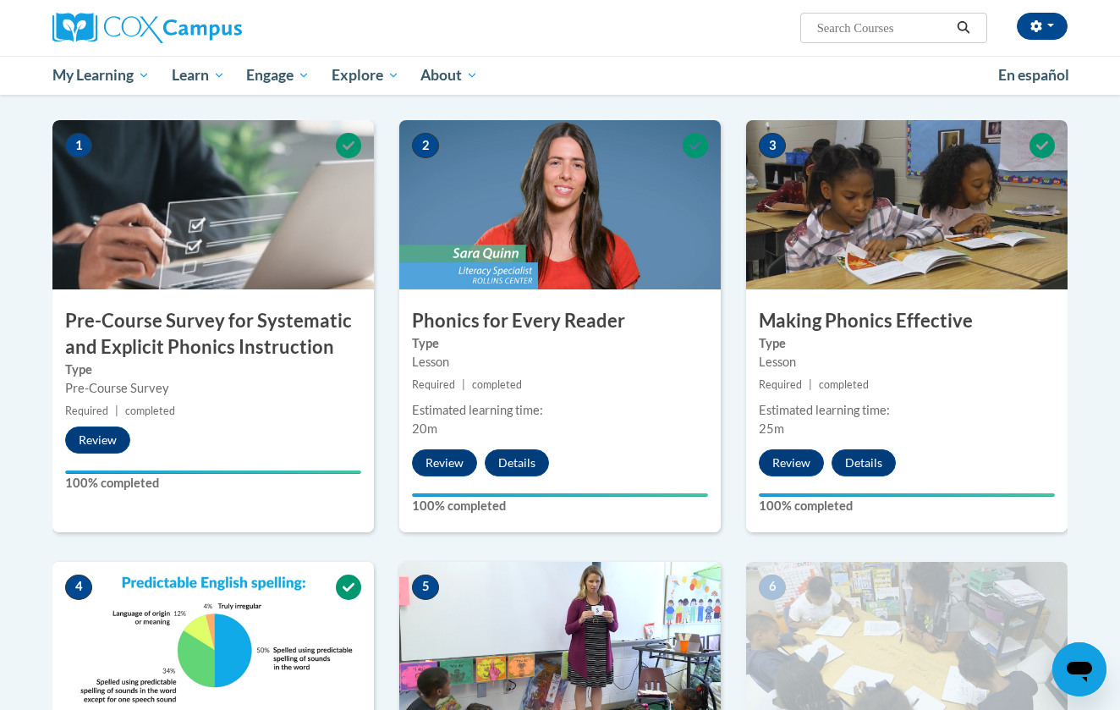
scroll to position [245, 0]
